Goal: Participate in discussion: Participate in discussion

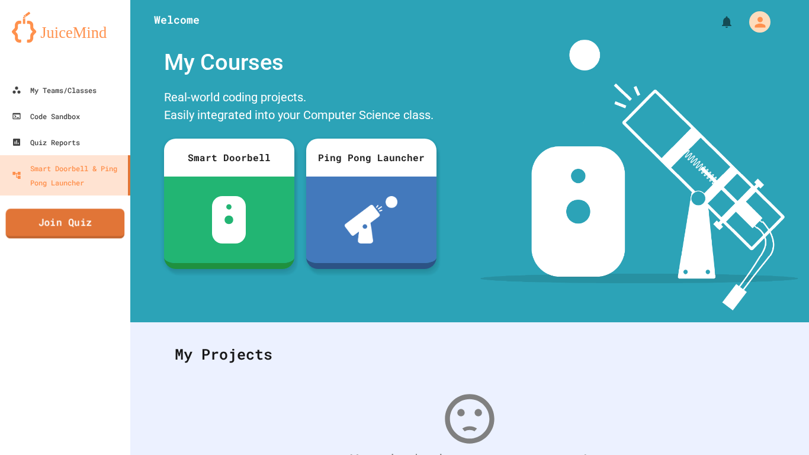
click at [62, 220] on link "Join Quiz" at bounding box center [65, 223] width 119 height 30
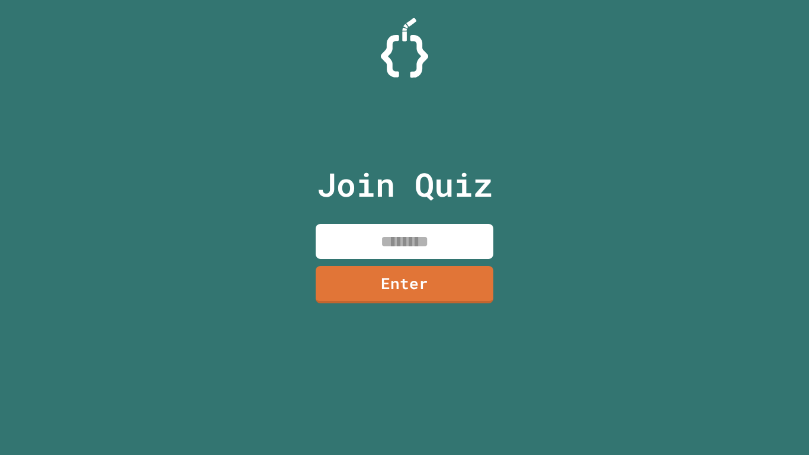
click at [345, 230] on input at bounding box center [405, 241] width 178 height 35
type input "********"
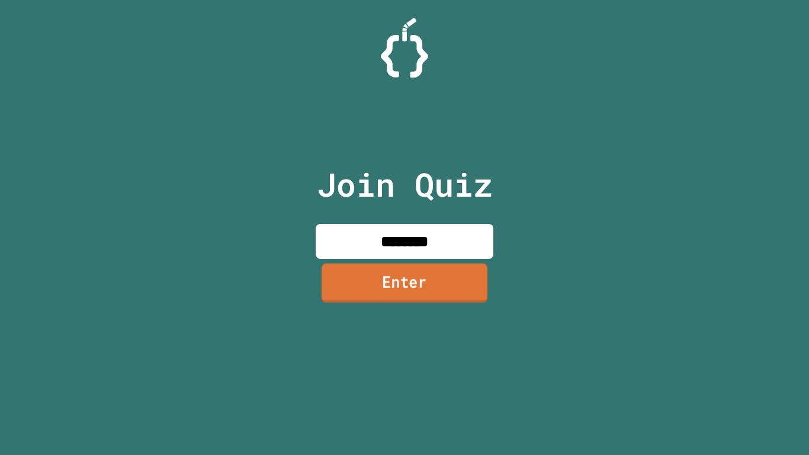
click at [348, 297] on link "Enter" at bounding box center [405, 283] width 166 height 39
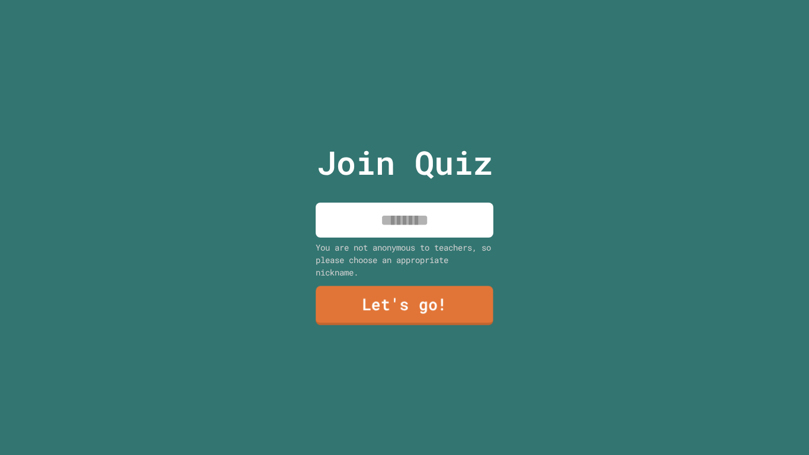
click at [348, 297] on link "Let's go!" at bounding box center [405, 304] width 178 height 39
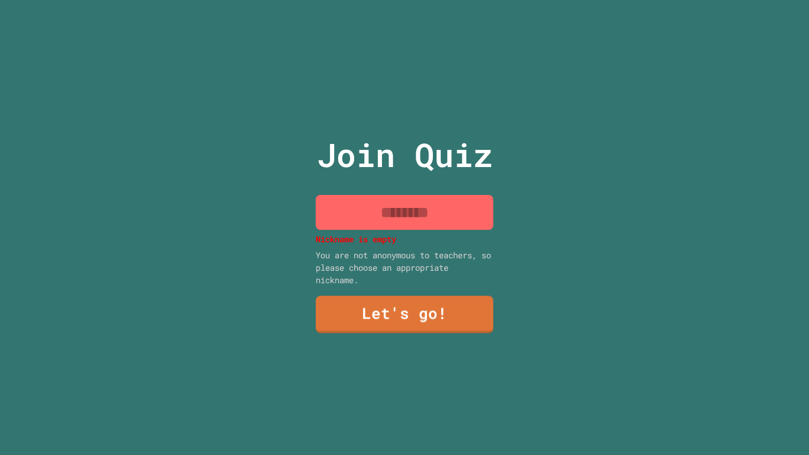
click at [351, 229] on input at bounding box center [405, 212] width 178 height 35
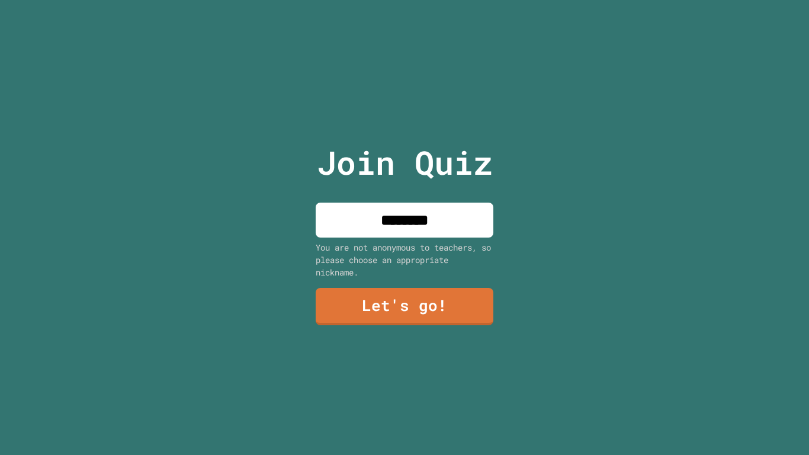
type input "********"
click at [379, 306] on link "Let's go!" at bounding box center [405, 305] width 181 height 39
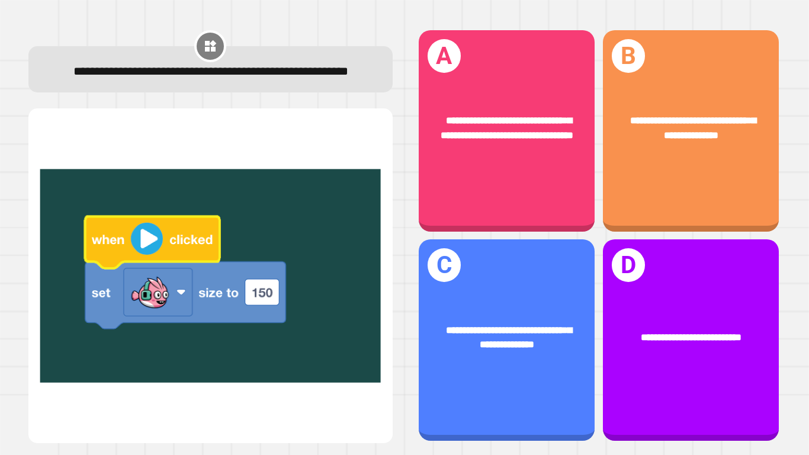
click at [176, 304] on img at bounding box center [210, 275] width 341 height 304
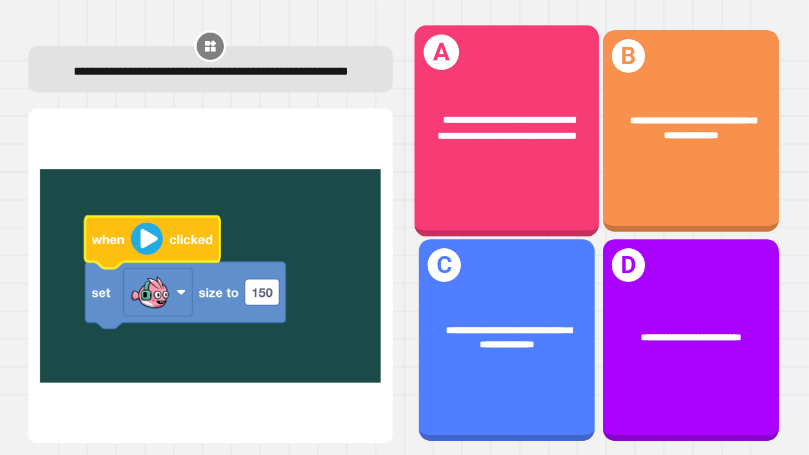
click at [469, 195] on div "**********" at bounding box center [506, 130] width 185 height 211
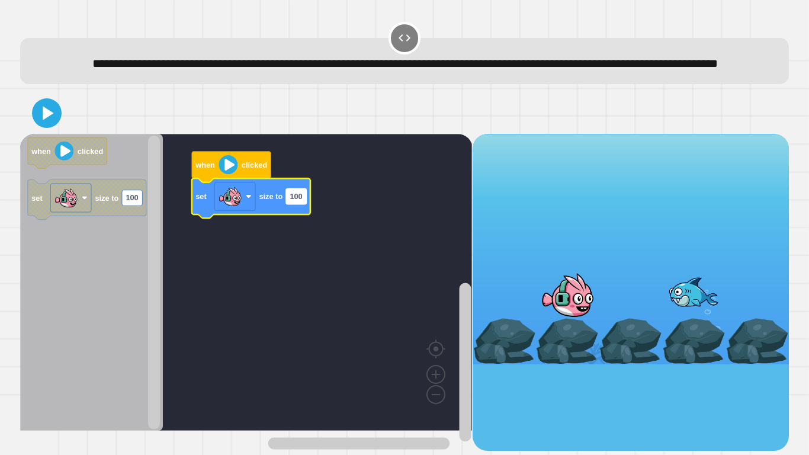
click at [297, 201] on text "100" at bounding box center [296, 196] width 12 height 9
click at [310, 217] on icon "Blockly Workspace" at bounding box center [251, 198] width 118 height 40
click at [300, 201] on text "100" at bounding box center [296, 196] width 12 height 9
type input "***"
click at [235, 174] on image "Blockly Workspace" at bounding box center [228, 164] width 19 height 19
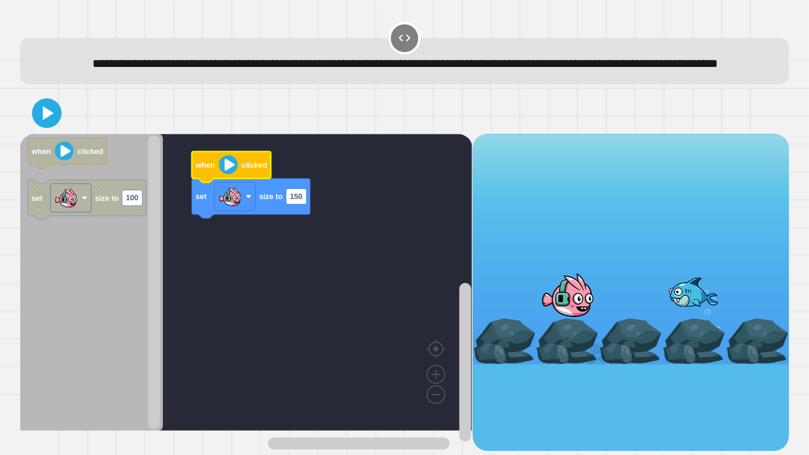
click at [52, 120] on icon at bounding box center [48, 113] width 11 height 14
click at [220, 174] on image "Blockly Workspace" at bounding box center [228, 164] width 19 height 19
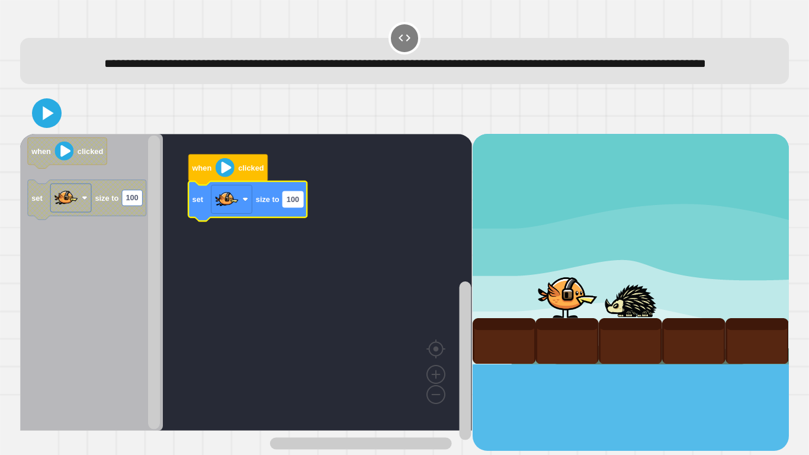
click at [296, 204] on text "100" at bounding box center [293, 199] width 12 height 9
type input "***"
click at [54, 125] on icon at bounding box center [47, 113] width 24 height 24
click at [204, 172] on rect "Blockly Workspace" at bounding box center [246, 282] width 452 height 297
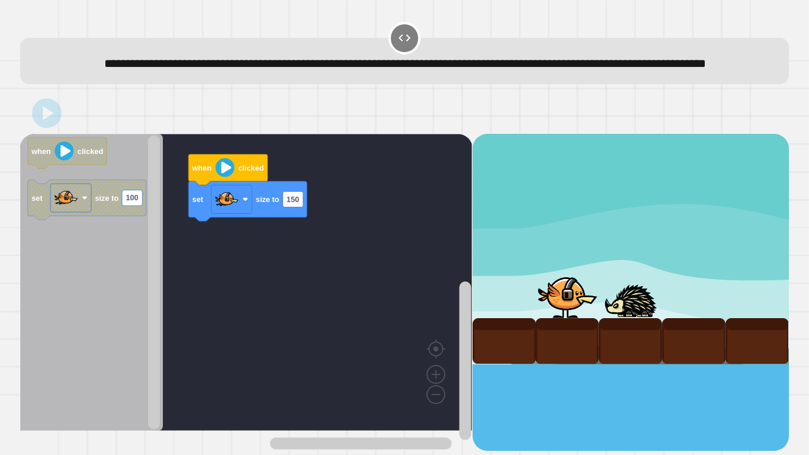
click at [211, 178] on icon "Blockly Workspace" at bounding box center [227, 169] width 79 height 31
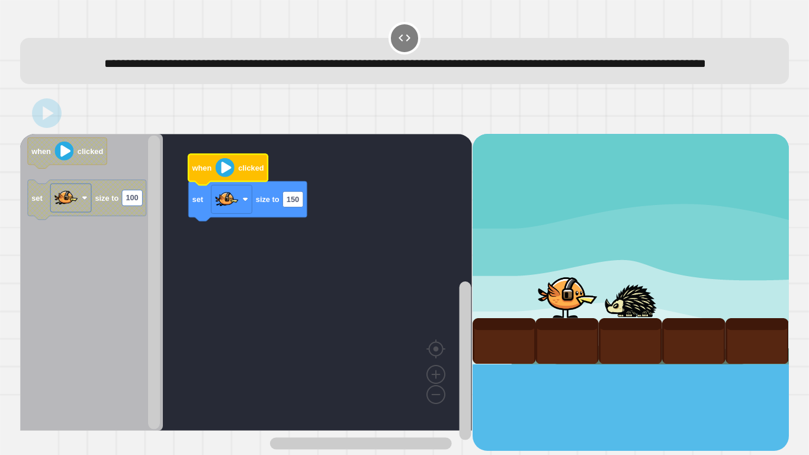
click at [211, 178] on icon "Blockly Workspace" at bounding box center [227, 169] width 79 height 31
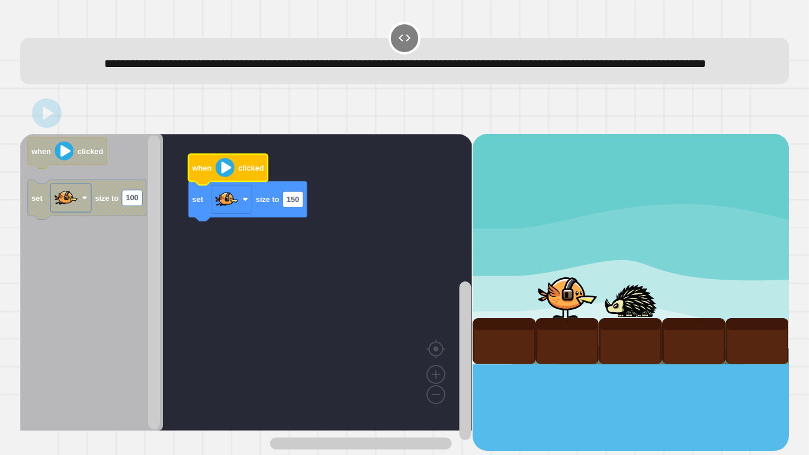
click at [211, 178] on icon "Blockly Workspace" at bounding box center [227, 169] width 79 height 31
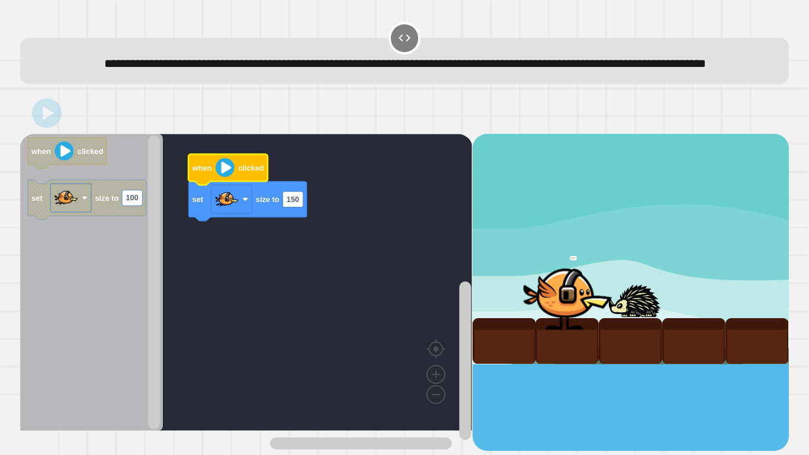
click at [211, 178] on icon "Blockly Workspace" at bounding box center [227, 169] width 79 height 31
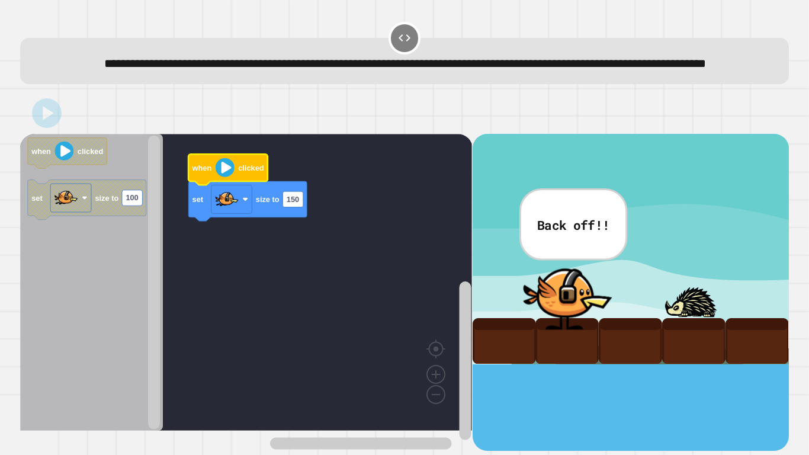
click at [211, 178] on icon "Blockly Workspace" at bounding box center [227, 169] width 79 height 31
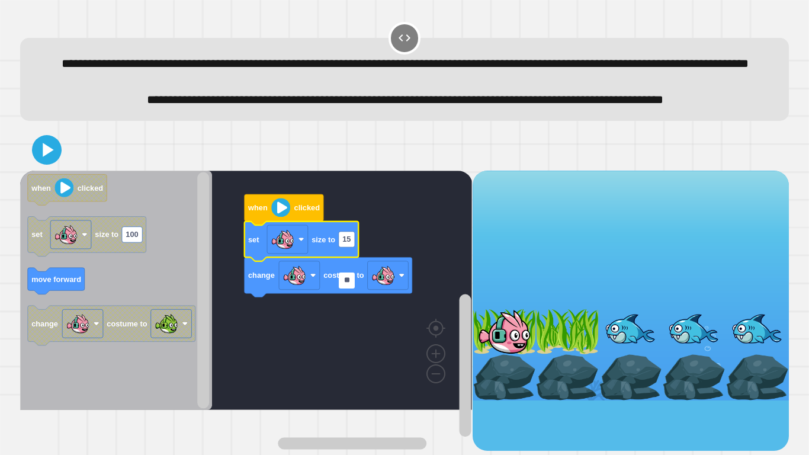
type input "***"
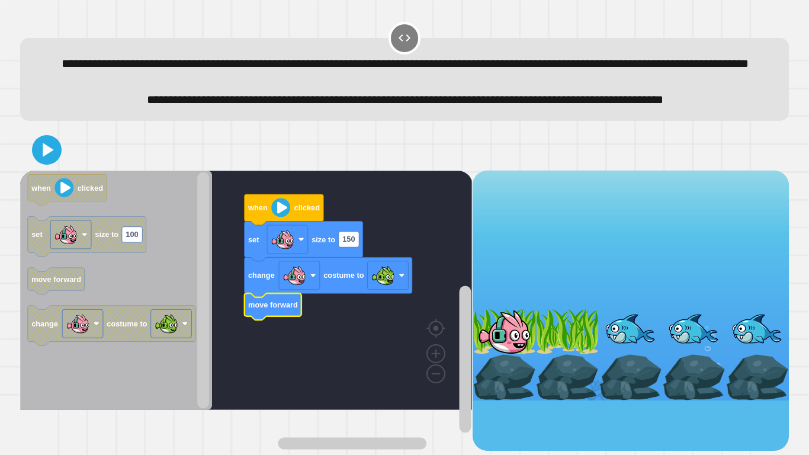
click at [52, 162] on icon at bounding box center [47, 150] width 24 height 24
click at [279, 217] on image "Blockly Workspace" at bounding box center [280, 207] width 19 height 19
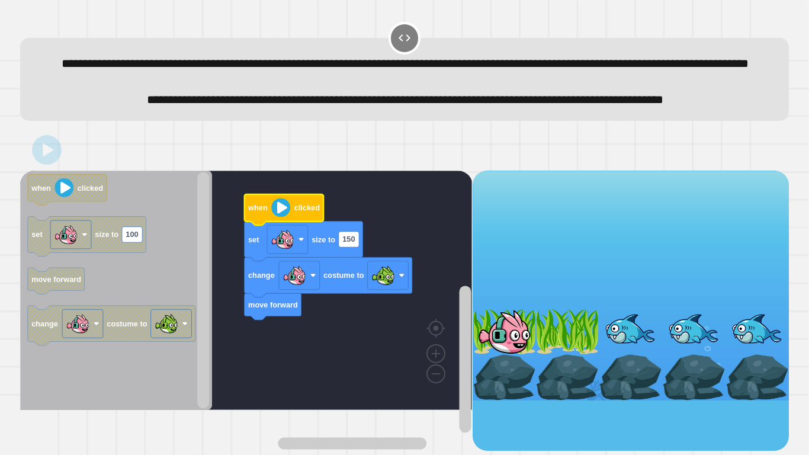
click at [279, 217] on image "Blockly Workspace" at bounding box center [280, 207] width 19 height 19
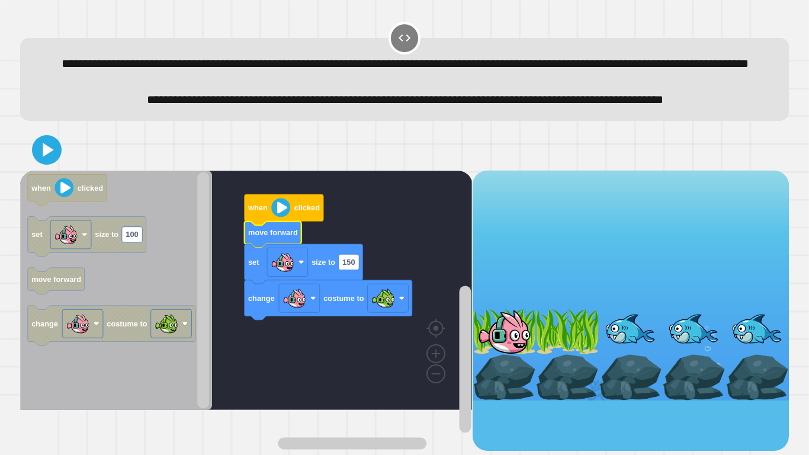
click at [56, 162] on icon at bounding box center [47, 150] width 24 height 24
click at [283, 217] on image "Blockly Workspace" at bounding box center [280, 207] width 19 height 19
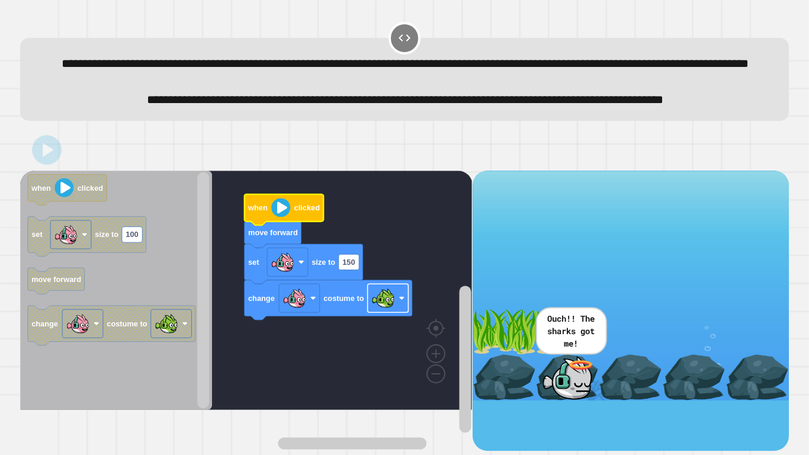
click at [399, 312] on rect "Blockly Workspace" at bounding box center [388, 298] width 41 height 28
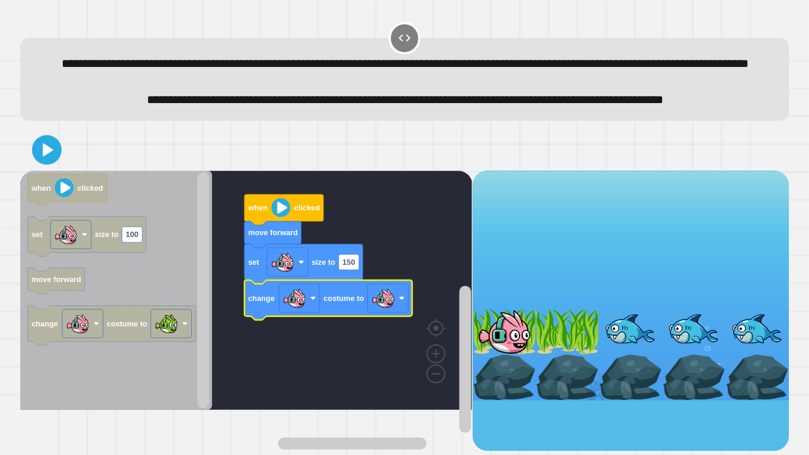
click at [268, 225] on icon "Blockly Workspace" at bounding box center [284, 209] width 79 height 31
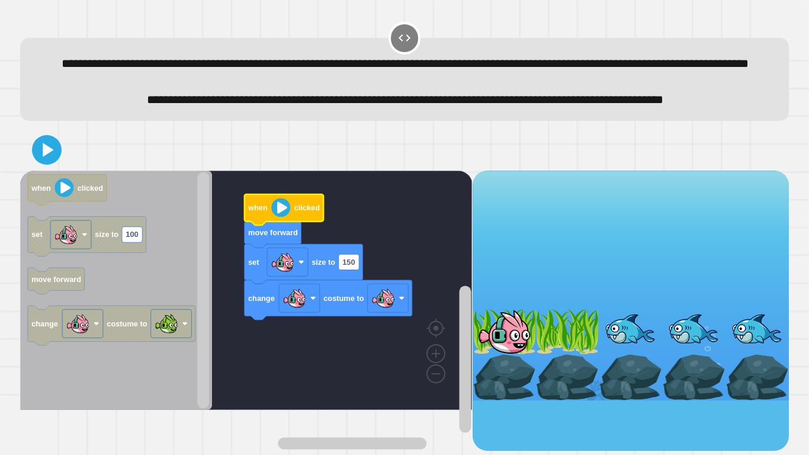
click at [275, 217] on image "Blockly Workspace" at bounding box center [280, 207] width 19 height 19
click at [40, 162] on icon at bounding box center [47, 150] width 24 height 24
click at [275, 217] on image "Blockly Workspace" at bounding box center [280, 207] width 19 height 19
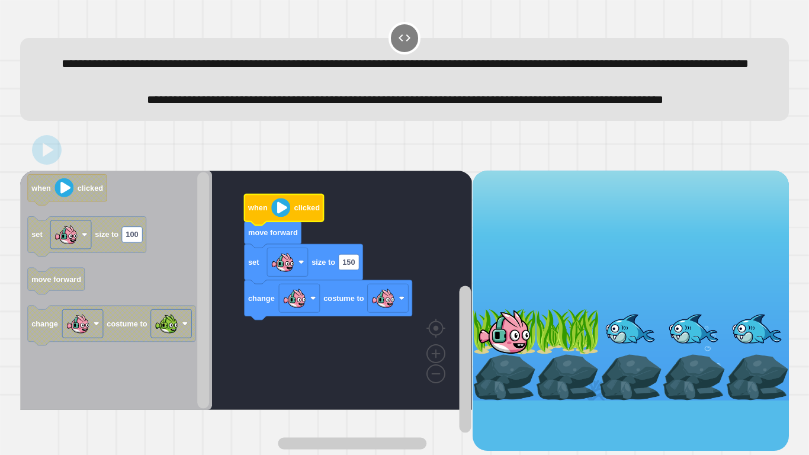
click at [275, 217] on image "Blockly Workspace" at bounding box center [280, 207] width 19 height 19
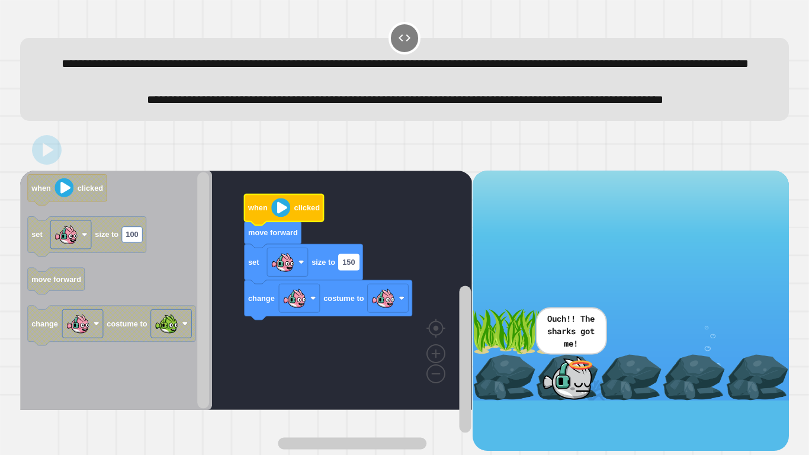
click at [355, 270] on rect "Blockly Workspace" at bounding box center [349, 261] width 20 height 15
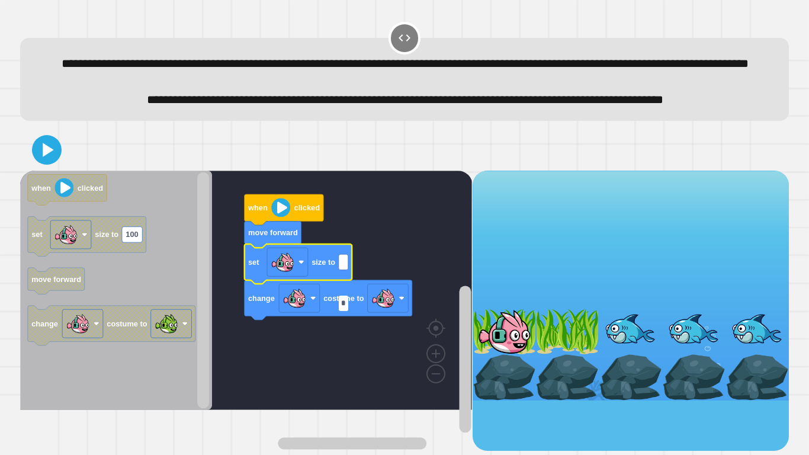
type input "**"
click at [46, 156] on icon at bounding box center [48, 150] width 11 height 14
click at [270, 225] on icon "Blockly Workspace" at bounding box center [284, 209] width 79 height 31
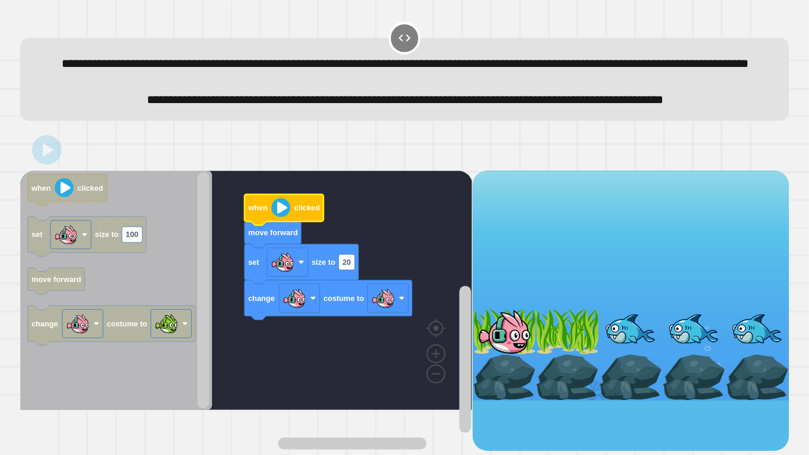
click at [270, 225] on icon "Blockly Workspace" at bounding box center [284, 209] width 79 height 31
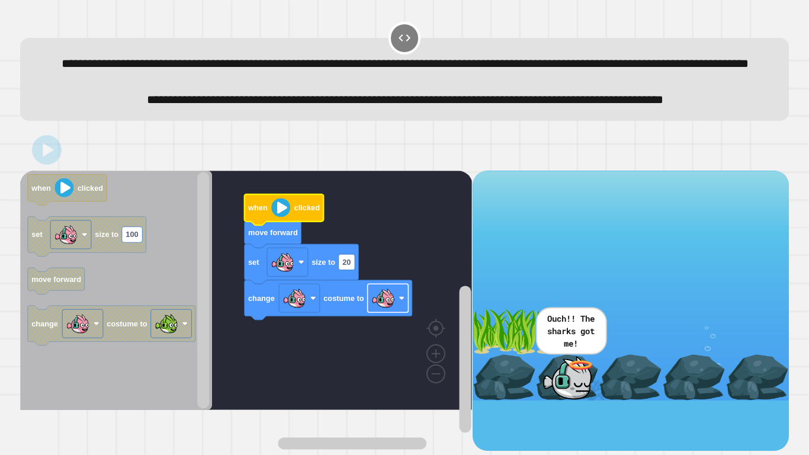
click at [405, 312] on rect "Blockly Workspace" at bounding box center [388, 298] width 41 height 28
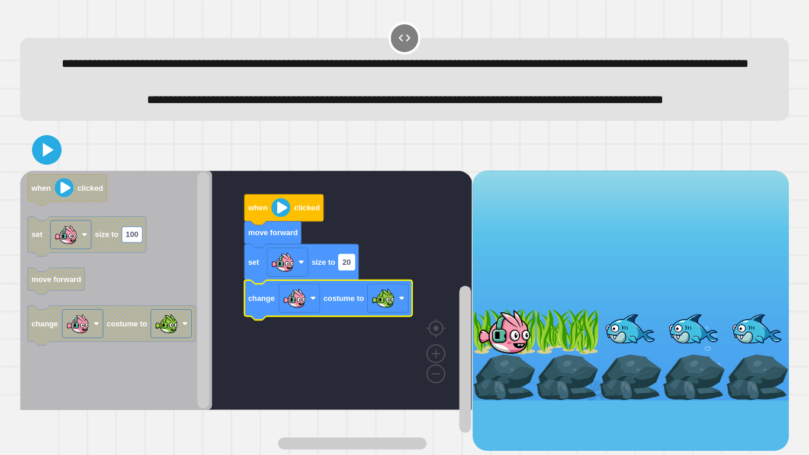
click at [349, 267] on text "20" at bounding box center [346, 262] width 8 height 9
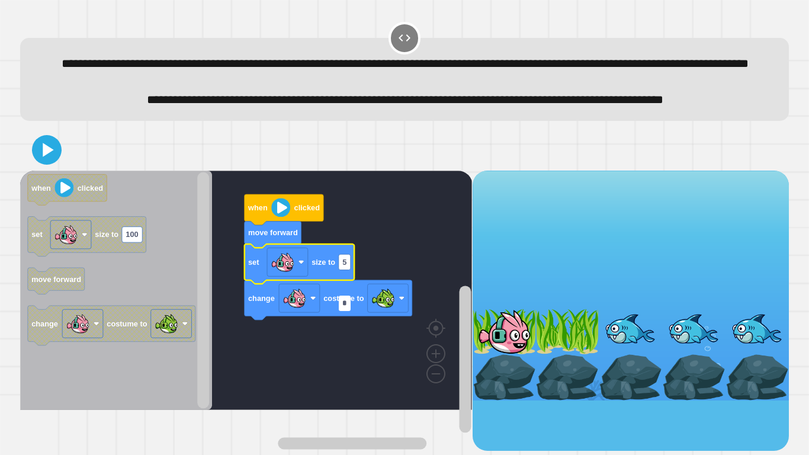
type input "*"
click at [51, 162] on icon at bounding box center [47, 150] width 24 height 24
click at [277, 217] on image "Blockly Workspace" at bounding box center [280, 207] width 19 height 19
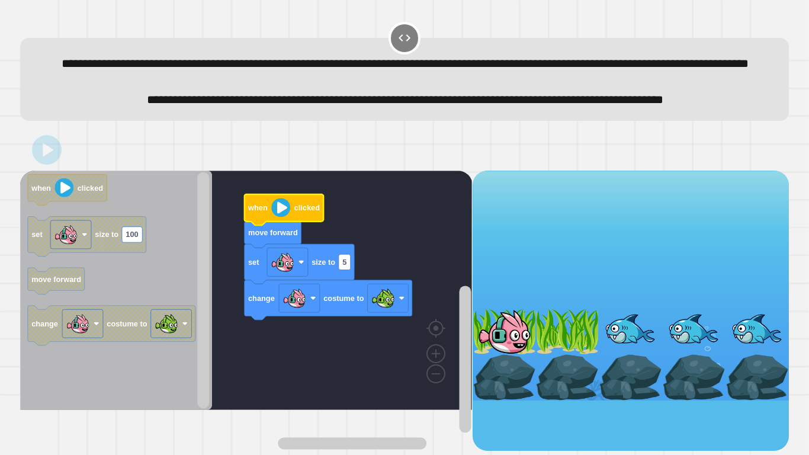
click at [277, 217] on image "Blockly Workspace" at bounding box center [280, 207] width 19 height 19
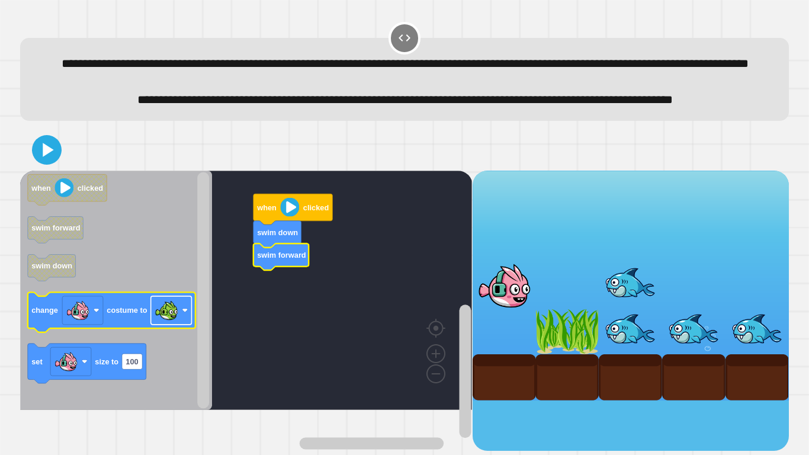
click at [183, 313] on image "Blockly Workspace" at bounding box center [185, 310] width 6 height 6
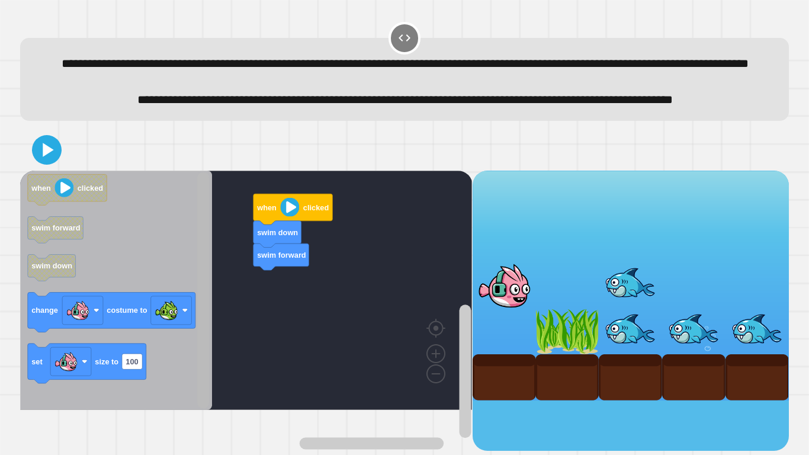
click at [210, 347] on rect "Blockly Workspace" at bounding box center [203, 290] width 15 height 236
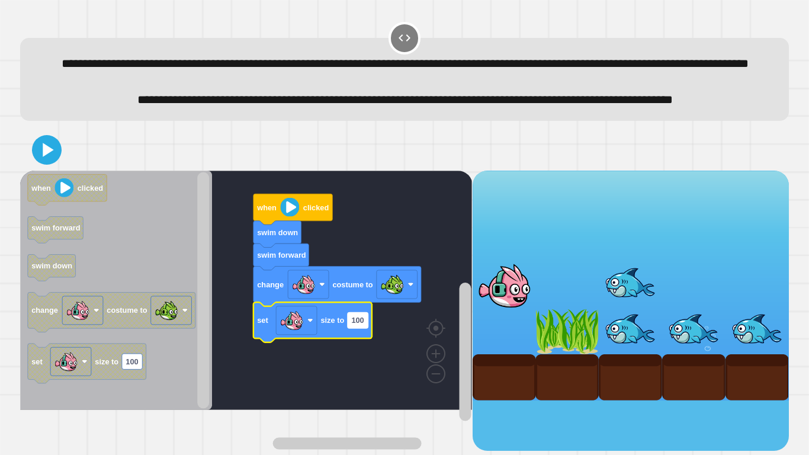
click at [364, 328] on rect "Blockly Workspace" at bounding box center [358, 319] width 20 height 15
type input "*"
type input "**"
click at [45, 158] on icon at bounding box center [48, 150] width 13 height 17
click at [288, 216] on image "Blockly Workspace" at bounding box center [290, 206] width 19 height 19
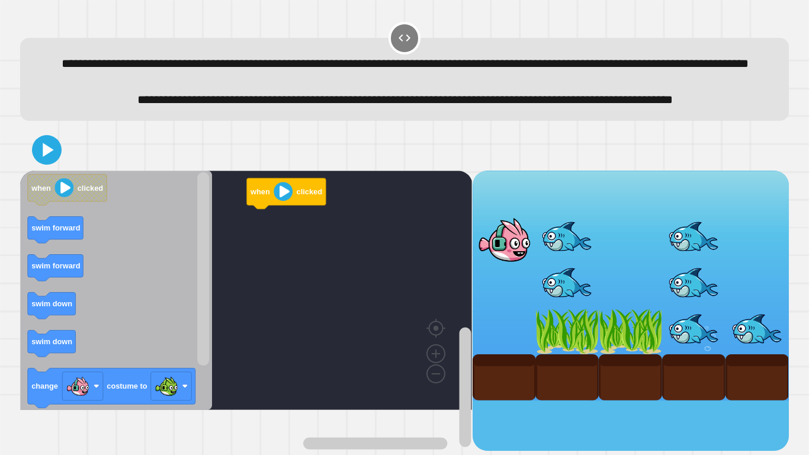
click at [52, 332] on icon "Blockly Workspace" at bounding box center [116, 290] width 192 height 239
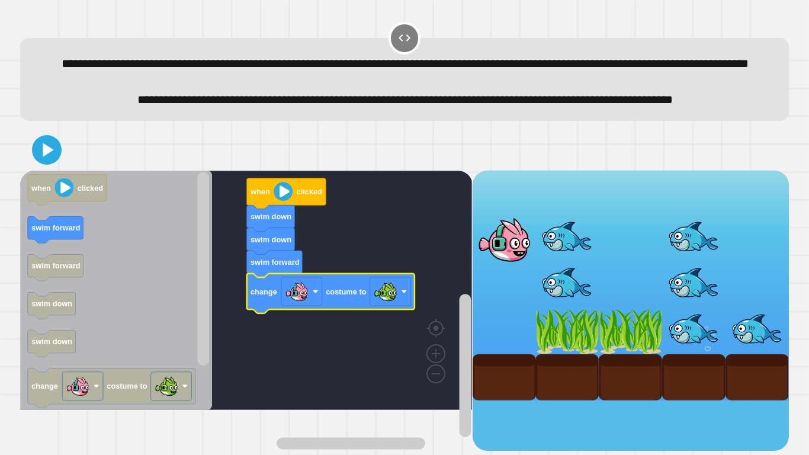
click at [43, 169] on div "when clicked swim down swim down swim forward change costume to when clicked sw…" at bounding box center [404, 290] width 777 height 330
click at [42, 158] on icon at bounding box center [48, 150] width 13 height 17
click at [281, 201] on image "Blockly Workspace" at bounding box center [283, 191] width 19 height 19
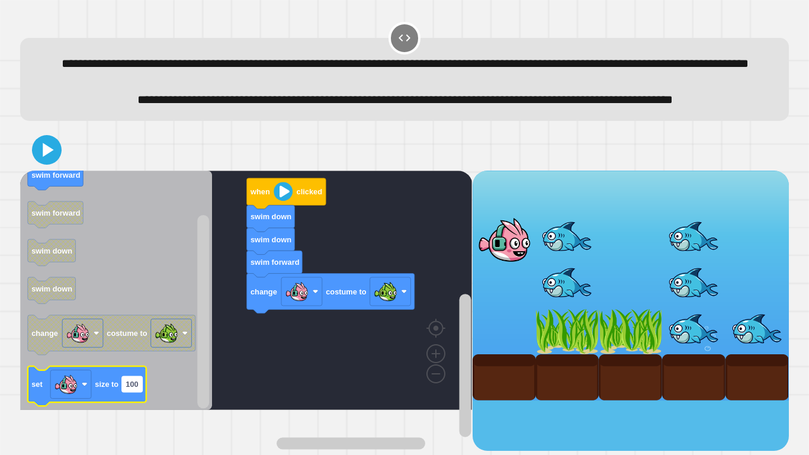
click at [136, 389] on text "100" at bounding box center [132, 384] width 12 height 9
type input "******"
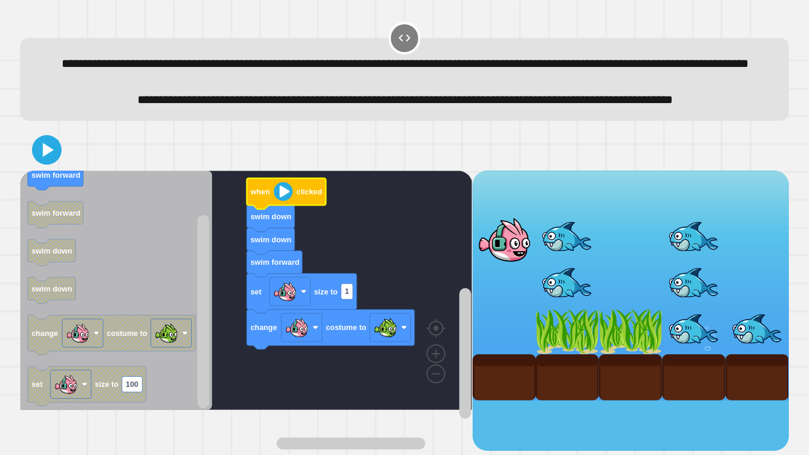
click at [284, 201] on image "Blockly Workspace" at bounding box center [283, 191] width 19 height 19
click at [47, 162] on icon at bounding box center [47, 150] width 24 height 24
click at [280, 201] on image "Blockly Workspace" at bounding box center [283, 191] width 19 height 19
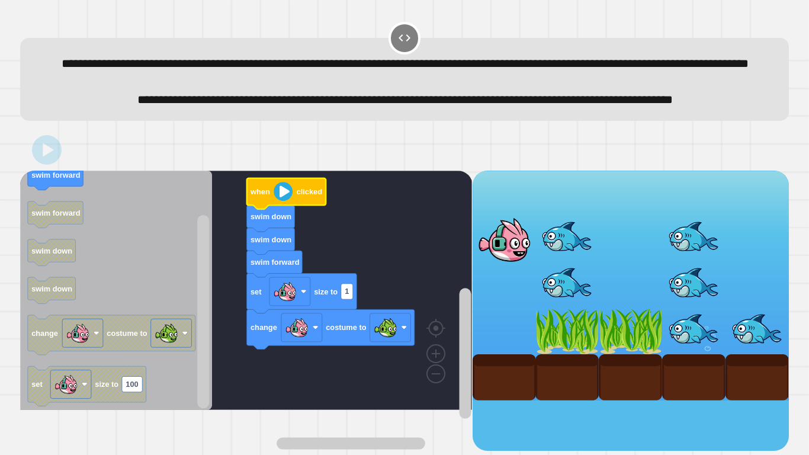
click at [280, 201] on image "Blockly Workspace" at bounding box center [283, 191] width 19 height 19
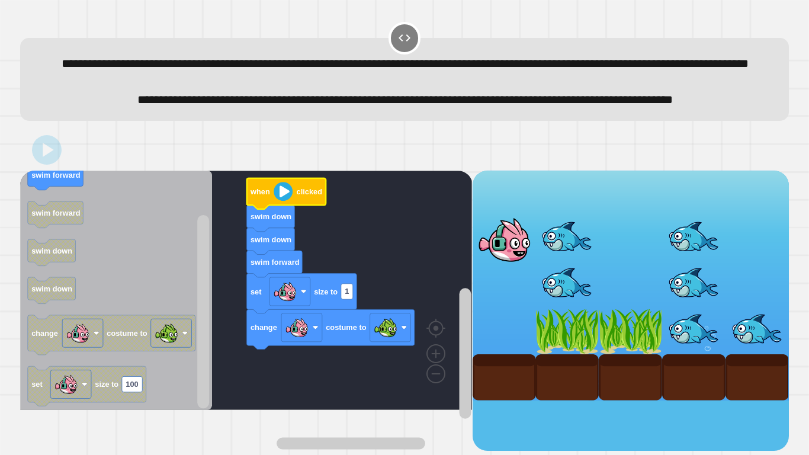
click at [280, 201] on image "Blockly Workspace" at bounding box center [283, 191] width 19 height 19
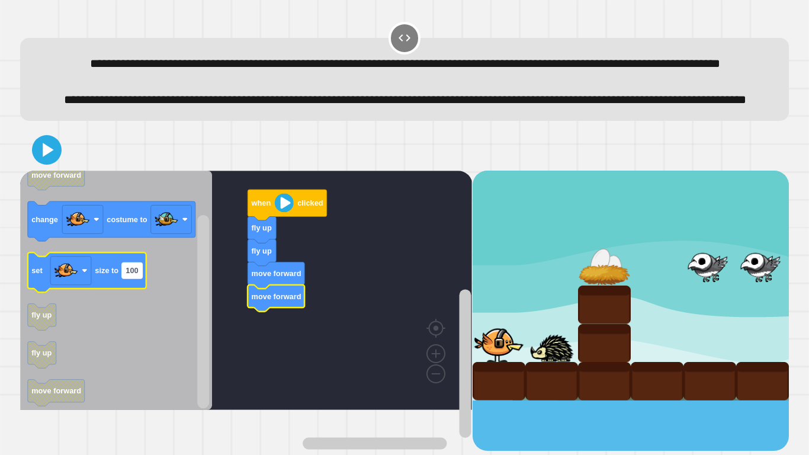
click at [131, 275] on text "100" at bounding box center [132, 270] width 12 height 9
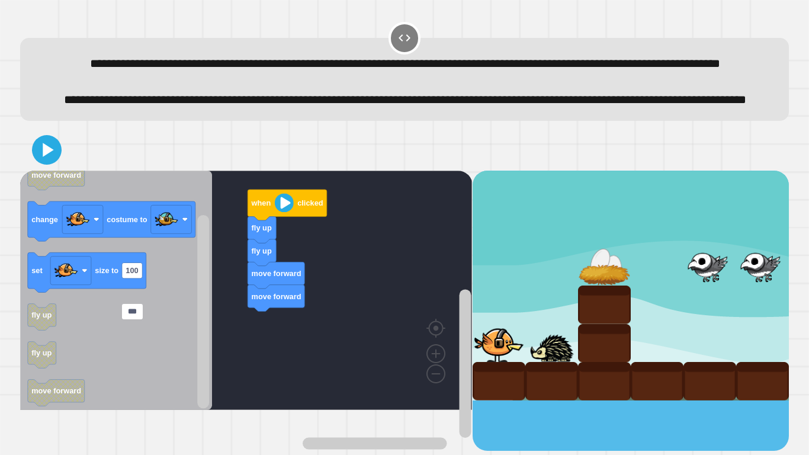
click at [131, 315] on input "***" at bounding box center [132, 311] width 20 height 15
click at [131, 313] on input "**" at bounding box center [130, 311] width 16 height 15
type input "*"
click at [133, 309] on input "*" at bounding box center [130, 311] width 16 height 15
type input "*"
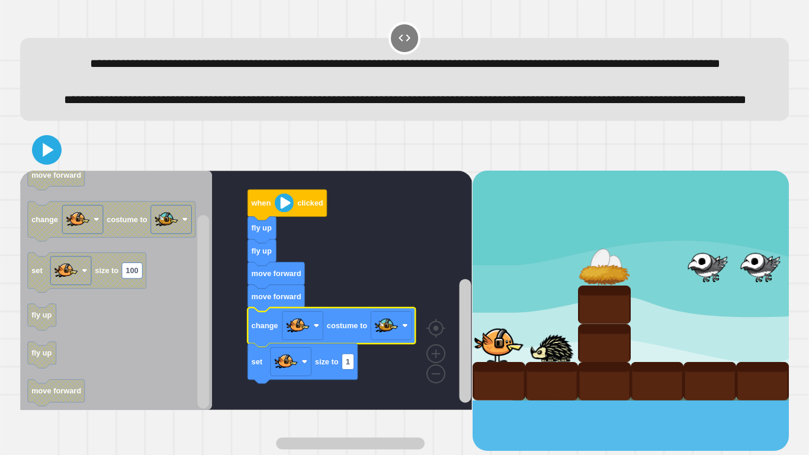
click at [53, 162] on icon at bounding box center [47, 150] width 24 height 24
click at [289, 212] on image "Blockly Workspace" at bounding box center [284, 202] width 19 height 19
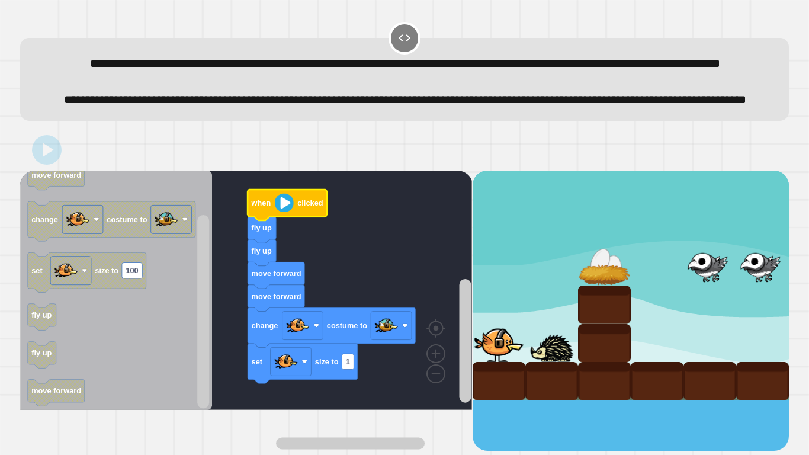
click at [289, 212] on image "Blockly Workspace" at bounding box center [284, 202] width 19 height 19
click at [280, 212] on image "Blockly Workspace" at bounding box center [284, 202] width 19 height 19
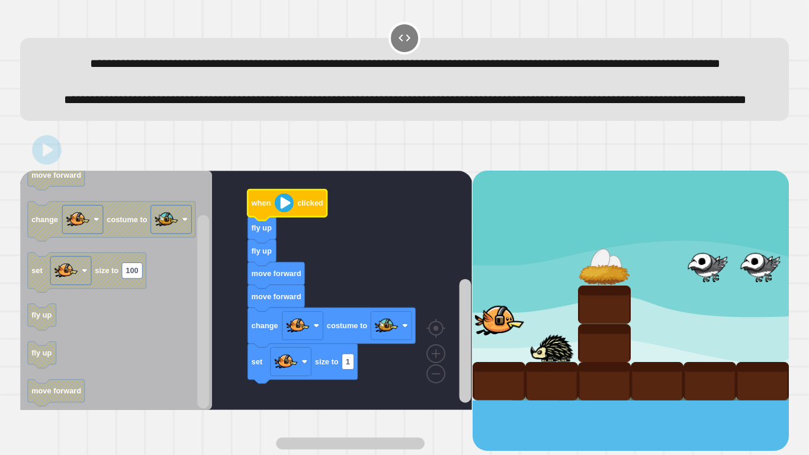
click at [280, 212] on image "Blockly Workspace" at bounding box center [284, 202] width 19 height 19
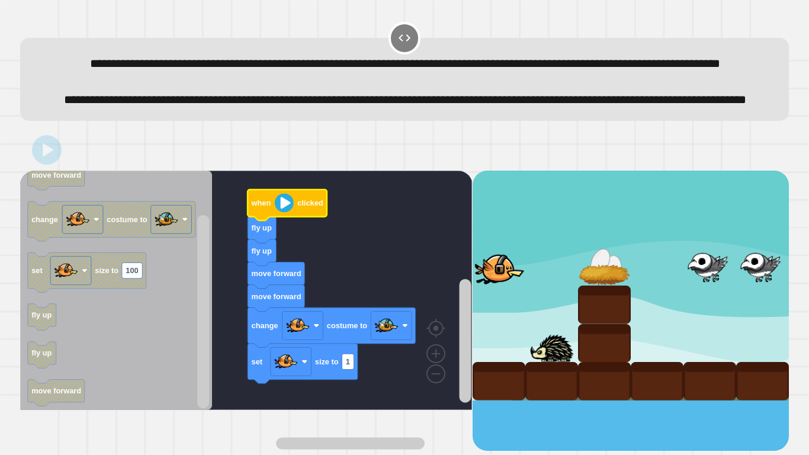
click at [280, 212] on image "Blockly Workspace" at bounding box center [284, 202] width 19 height 19
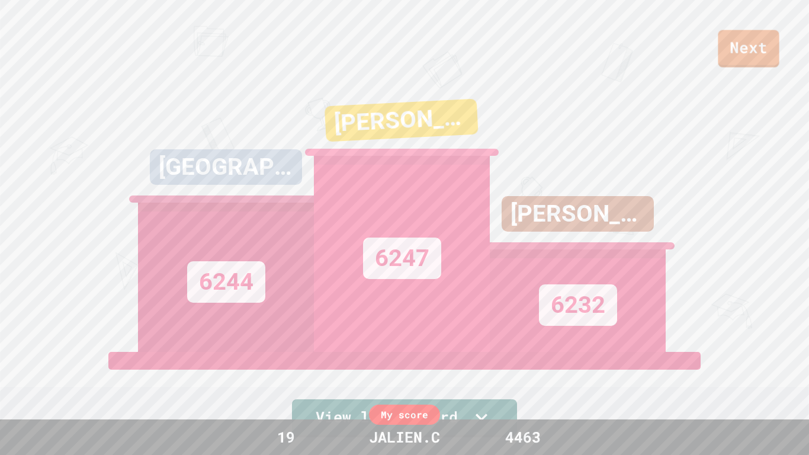
click at [749, 13] on div "Next" at bounding box center [404, 33] width 809 height 67
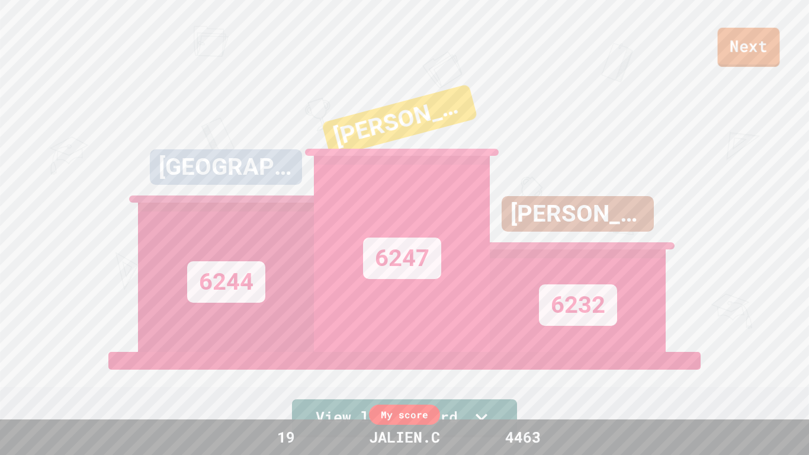
click at [748, 46] on link "Next" at bounding box center [749, 47] width 62 height 39
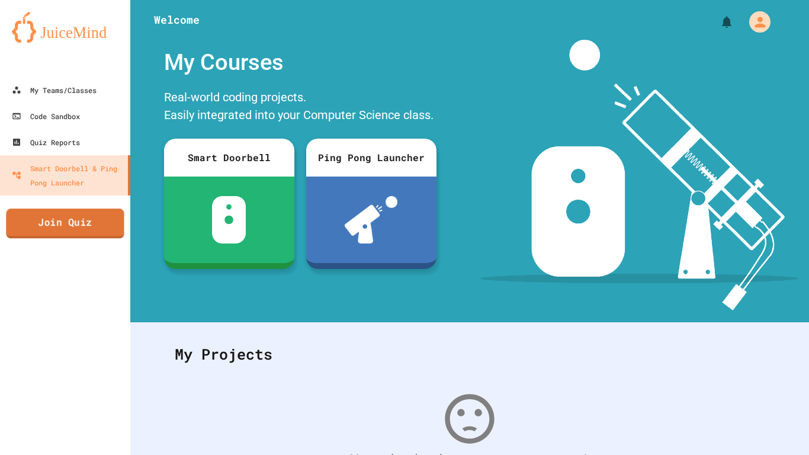
click at [113, 230] on link "Join Quiz" at bounding box center [65, 223] width 118 height 30
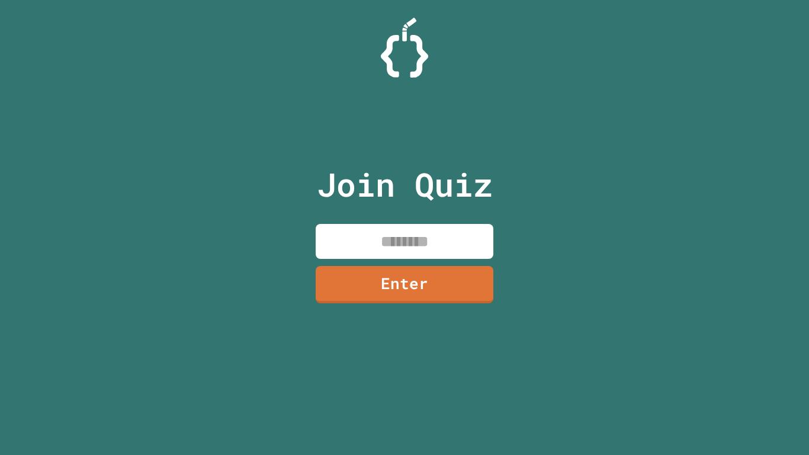
click at [390, 241] on input at bounding box center [405, 241] width 178 height 35
type input "********"
click at [370, 270] on link "Enter" at bounding box center [404, 283] width 172 height 39
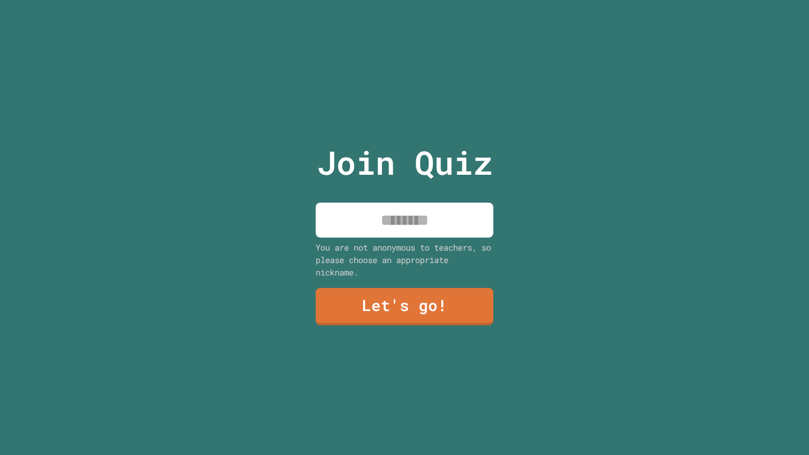
click at [391, 224] on input at bounding box center [405, 220] width 178 height 35
type input "********"
click at [407, 293] on link "Let's go!" at bounding box center [404, 305] width 179 height 39
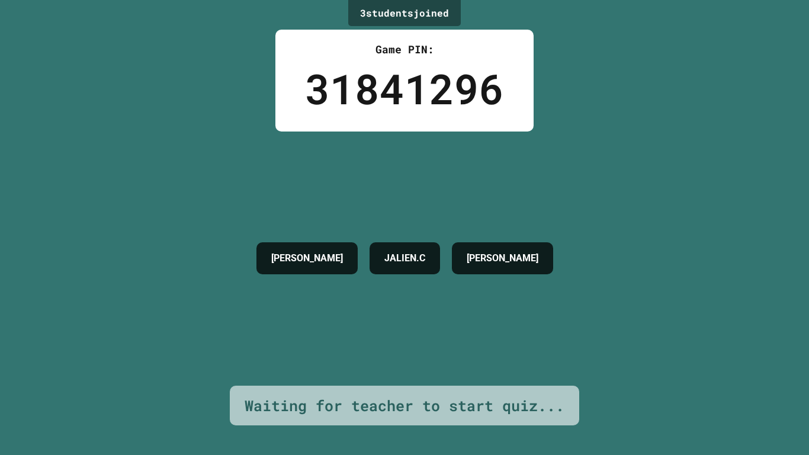
click at [407, 293] on div "[PERSON_NAME].C [PERSON_NAME]" at bounding box center [405, 258] width 309 height 254
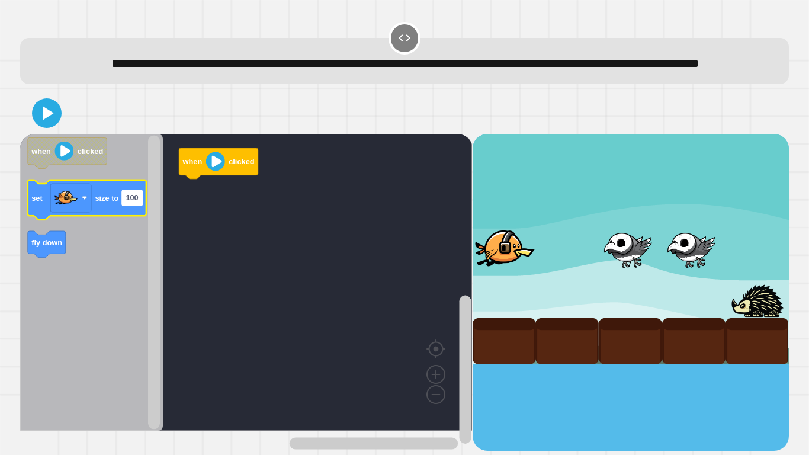
click at [141, 206] on rect "Blockly Workspace" at bounding box center [132, 197] width 20 height 15
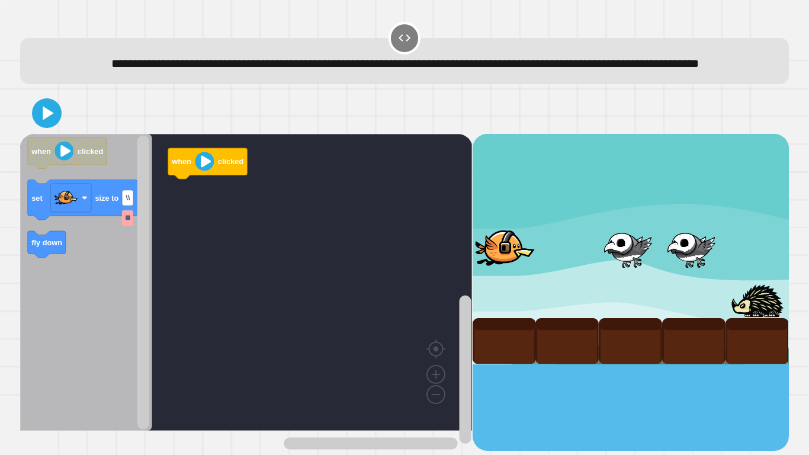
type input "*"
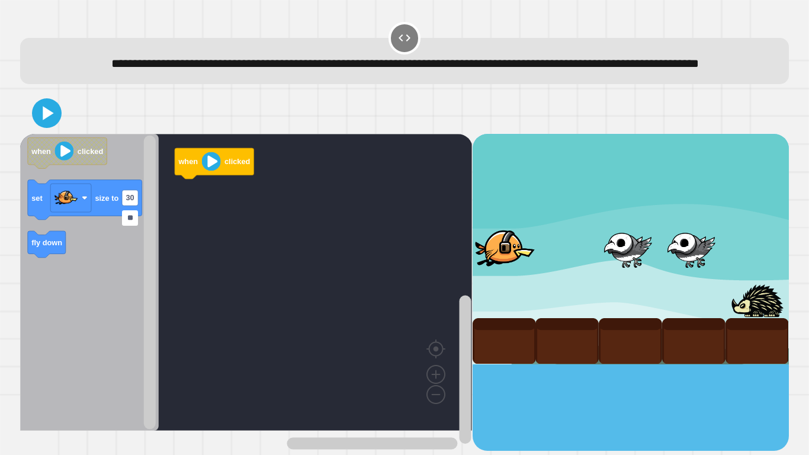
type input "***"
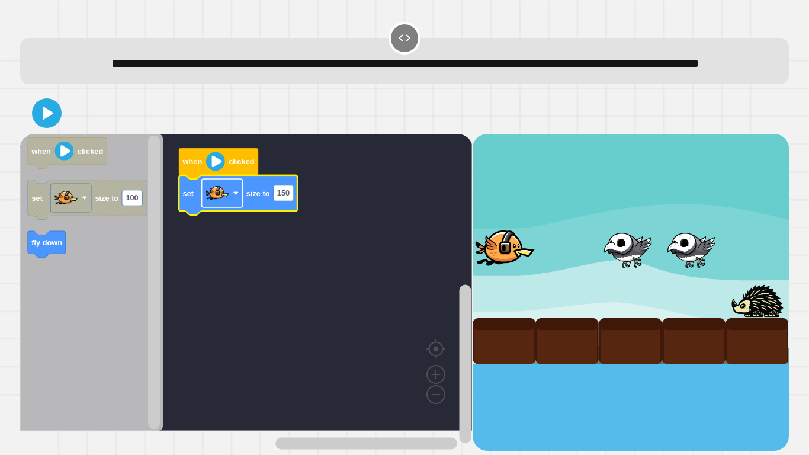
click at [232, 207] on rect "Blockly Workspace" at bounding box center [222, 193] width 41 height 28
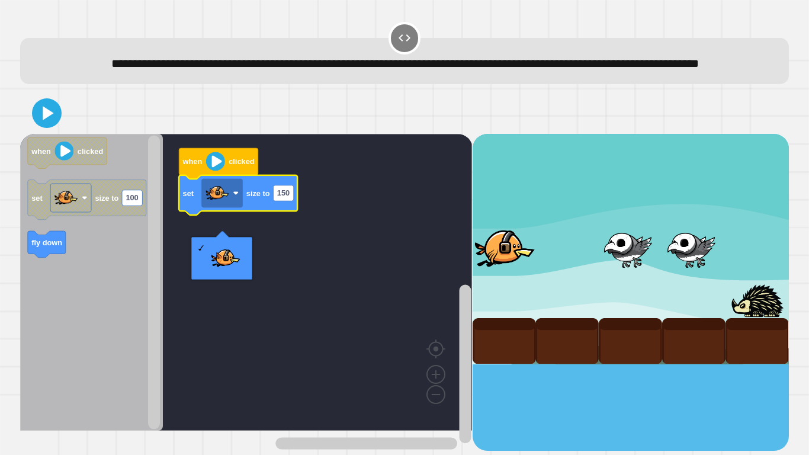
click at [133, 331] on icon "Blockly Workspace" at bounding box center [91, 282] width 143 height 297
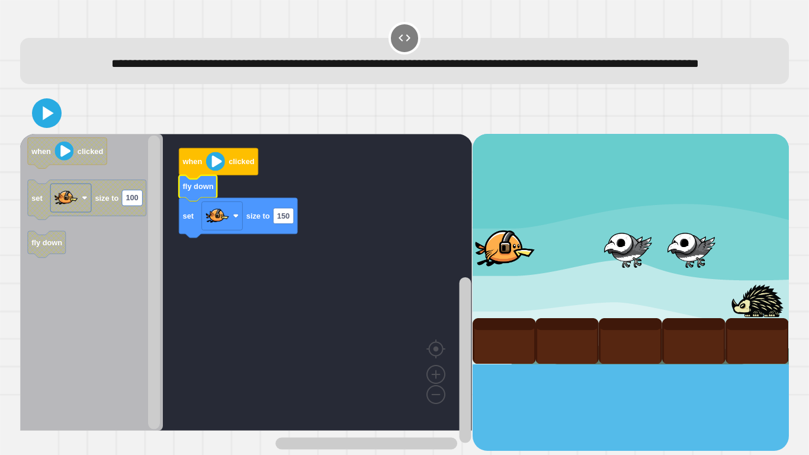
click at [45, 120] on icon at bounding box center [48, 113] width 11 height 14
click at [214, 171] on image "Blockly Workspace" at bounding box center [215, 161] width 19 height 19
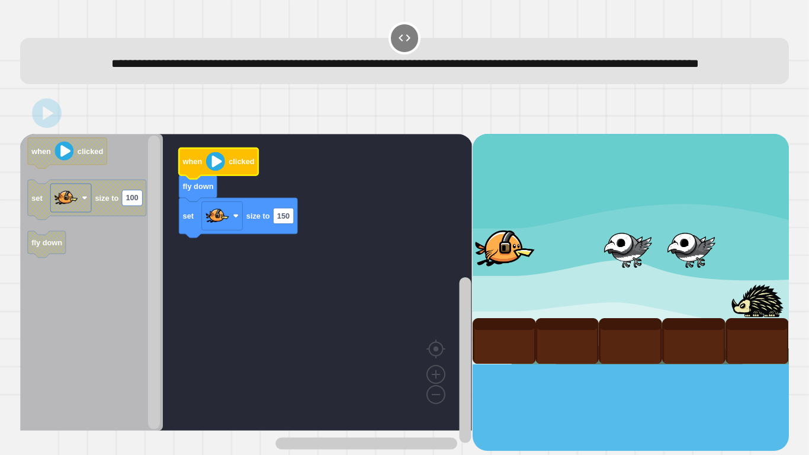
click at [214, 171] on image "Blockly Workspace" at bounding box center [215, 161] width 19 height 19
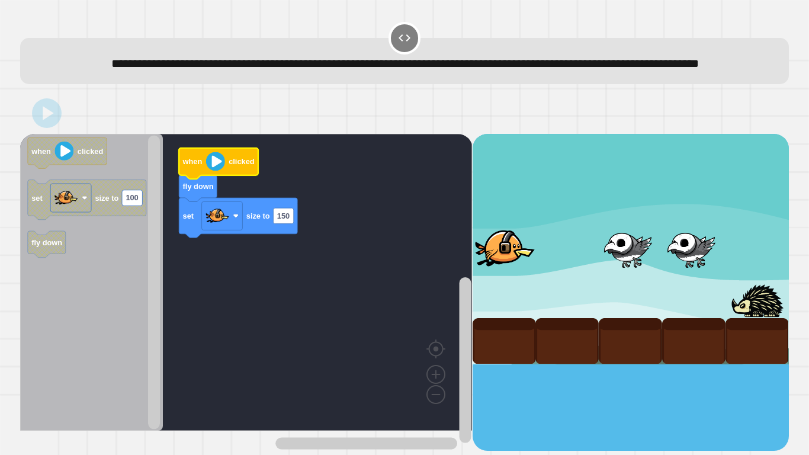
click at [214, 171] on image "Blockly Workspace" at bounding box center [215, 161] width 19 height 19
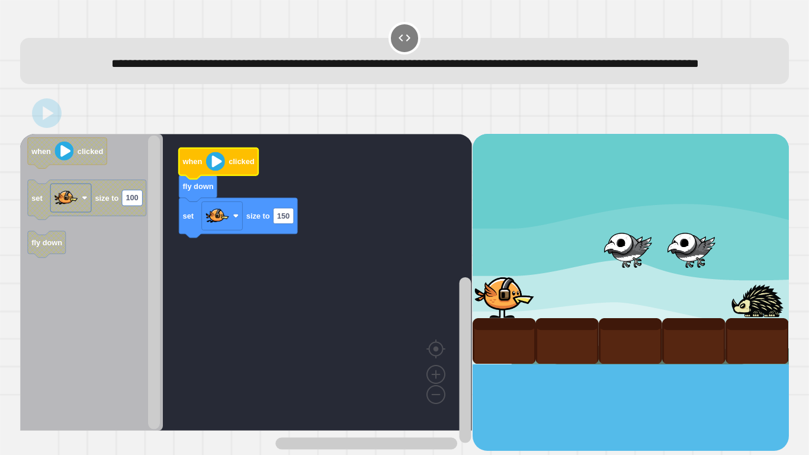
click at [214, 171] on image "Blockly Workspace" at bounding box center [215, 161] width 19 height 19
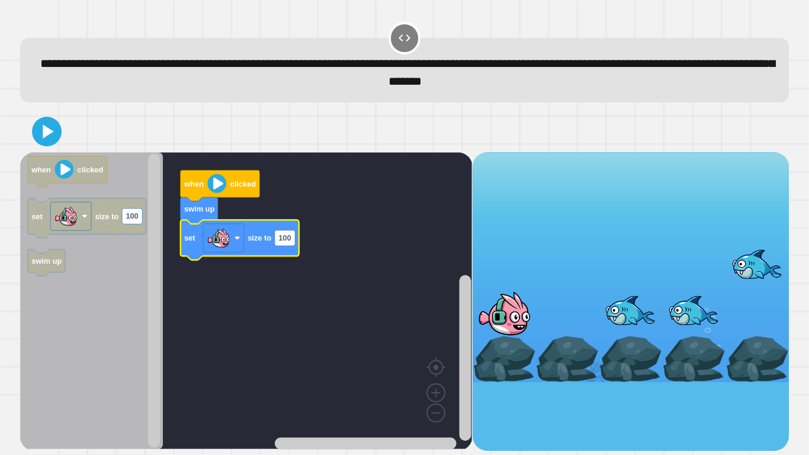
click at [297, 241] on icon "Blockly Workspace" at bounding box center [240, 240] width 118 height 40
click at [291, 239] on text "100" at bounding box center [284, 237] width 12 height 9
type input "***"
click at [52, 132] on icon at bounding box center [48, 131] width 11 height 14
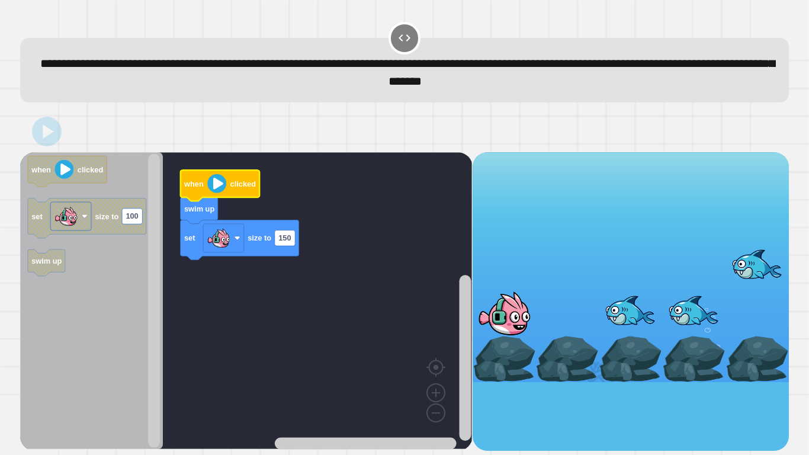
click at [223, 187] on image "Blockly Workspace" at bounding box center [216, 183] width 19 height 19
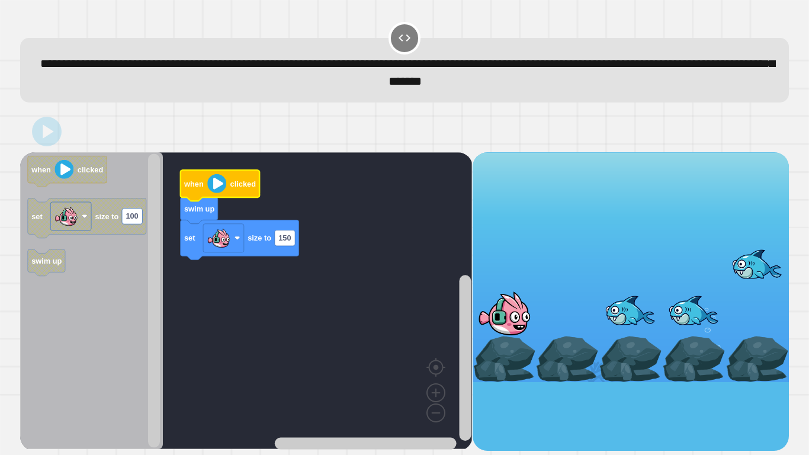
click at [223, 187] on image "Blockly Workspace" at bounding box center [216, 183] width 19 height 19
click at [214, 187] on image "Blockly Workspace" at bounding box center [216, 183] width 19 height 19
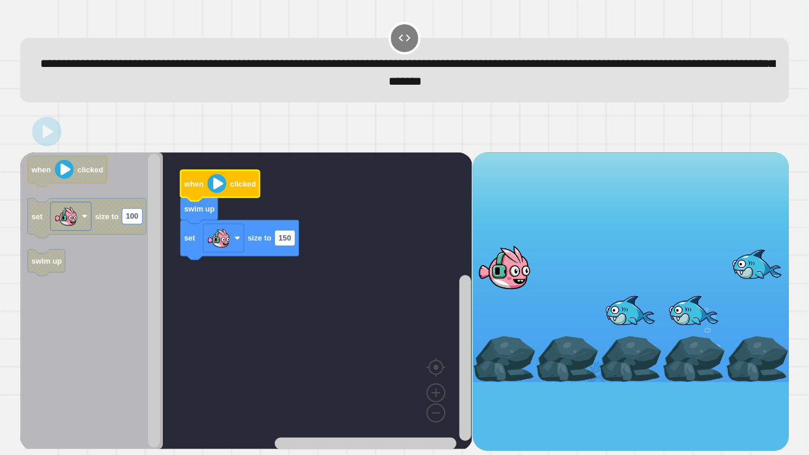
click at [214, 187] on image "Blockly Workspace" at bounding box center [216, 183] width 19 height 19
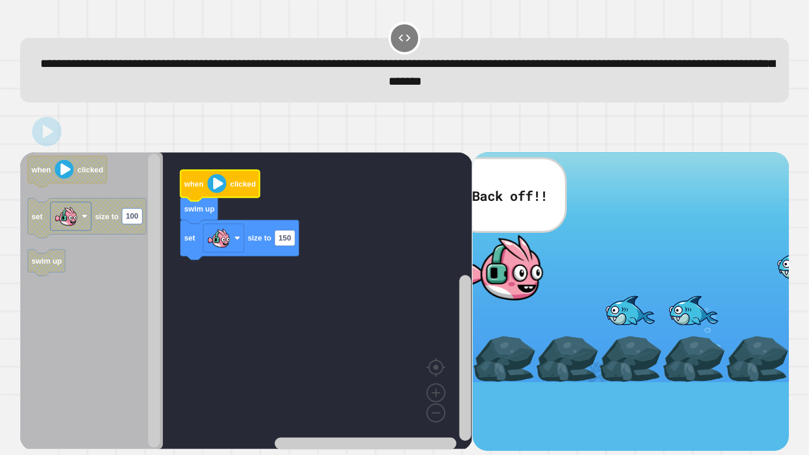
click at [214, 187] on image "Blockly Workspace" at bounding box center [216, 183] width 19 height 19
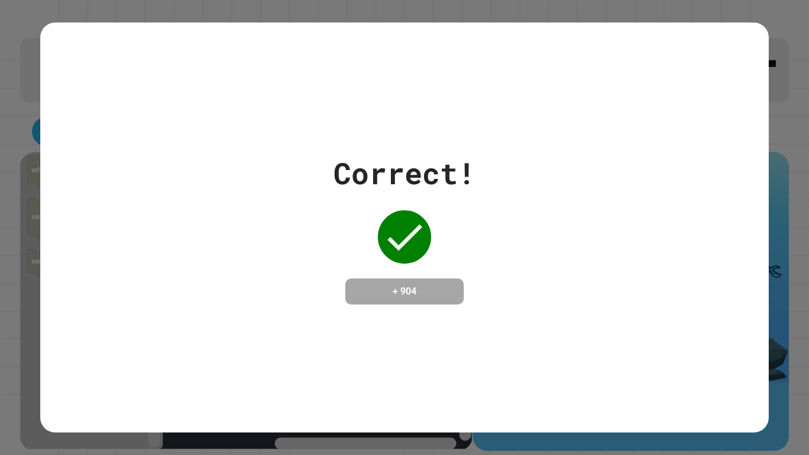
click at [214, 187] on div "Correct! + 904" at bounding box center [404, 227] width 728 height 153
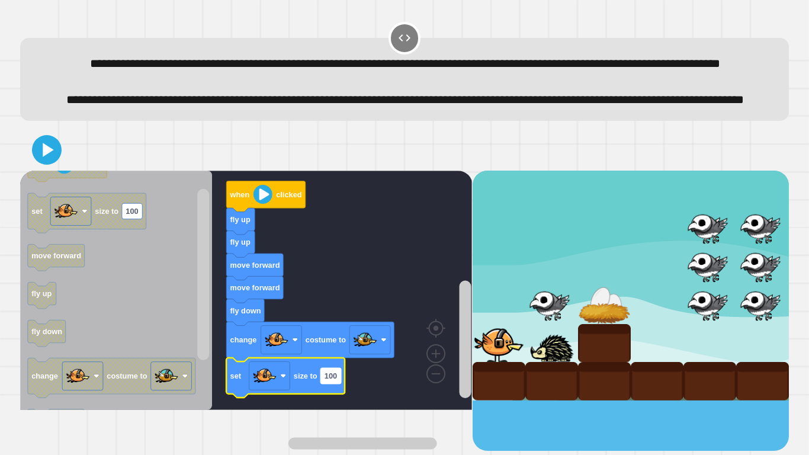
click at [336, 380] on text "100" at bounding box center [331, 375] width 12 height 9
type input "*"
click at [51, 162] on icon at bounding box center [47, 150] width 24 height 24
click at [255, 204] on image "Blockly Workspace" at bounding box center [263, 194] width 19 height 19
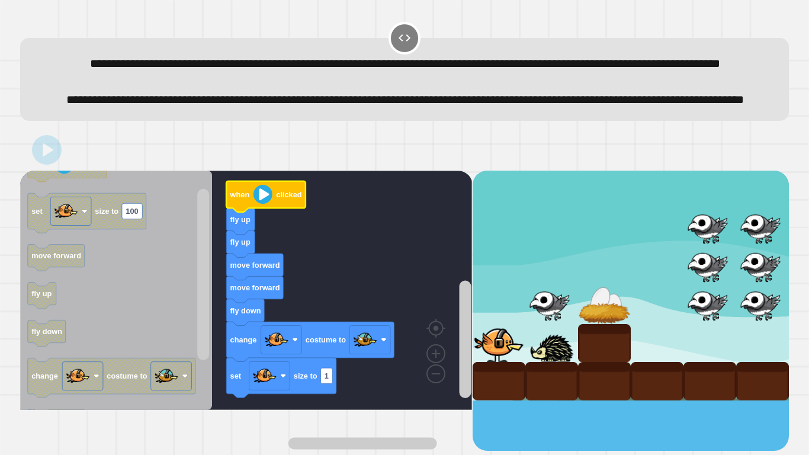
click at [255, 204] on image "Blockly Workspace" at bounding box center [263, 194] width 19 height 19
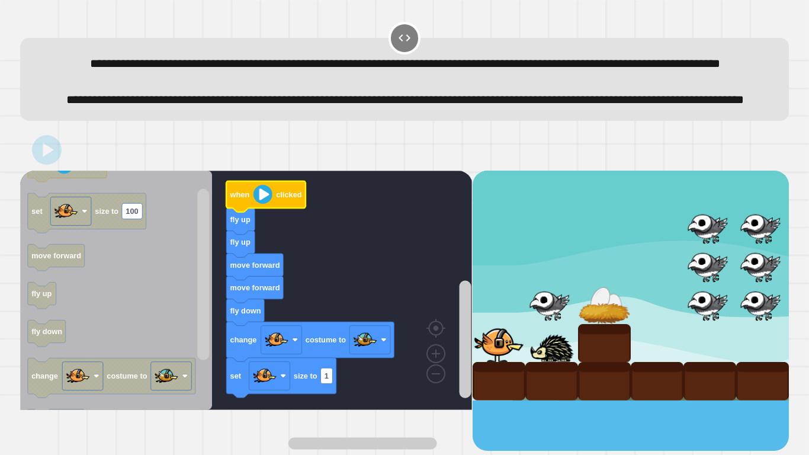
click at [255, 204] on image "Blockly Workspace" at bounding box center [263, 194] width 19 height 19
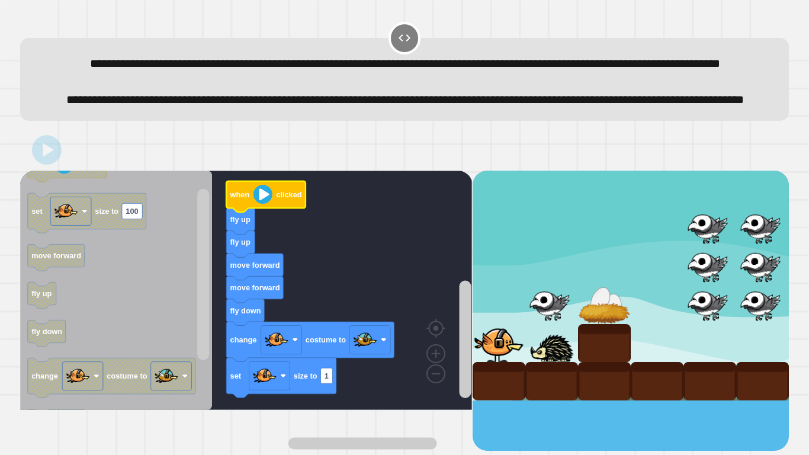
click at [255, 204] on image "Blockly Workspace" at bounding box center [263, 194] width 19 height 19
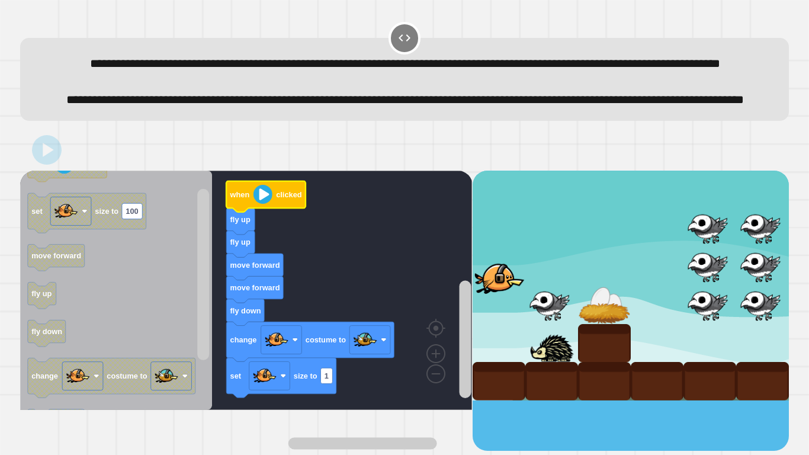
click at [255, 204] on image "Blockly Workspace" at bounding box center [263, 194] width 19 height 19
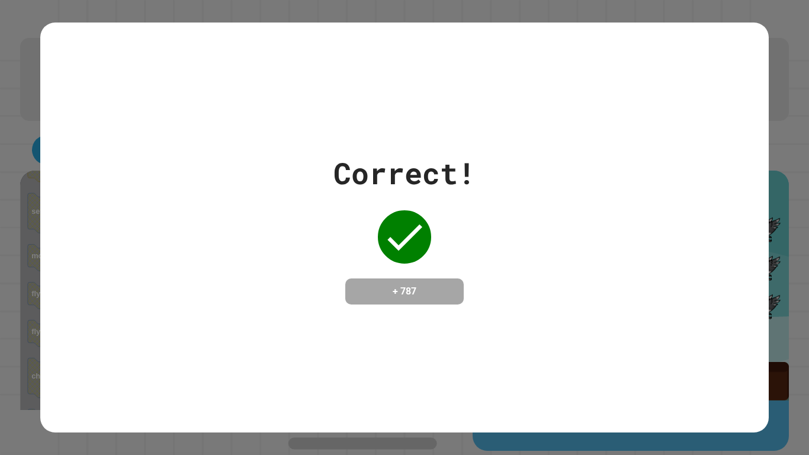
click at [255, 239] on div "Correct! + 787" at bounding box center [404, 227] width 728 height 153
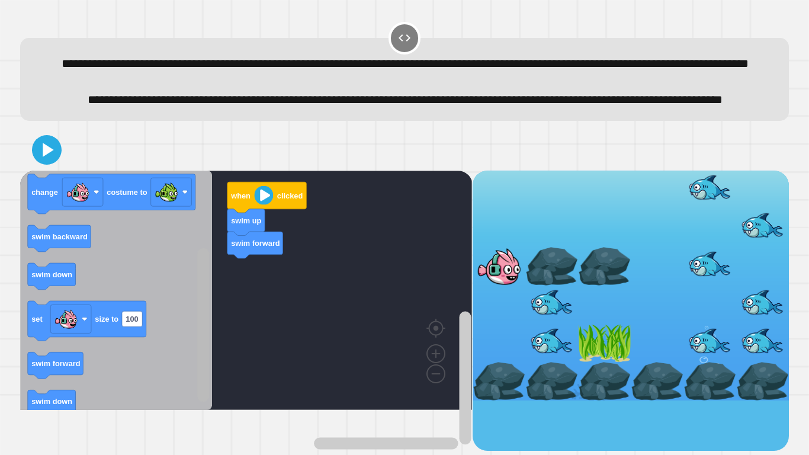
click at [216, 342] on div "swim forward swim up when clicked when clicked swim down swim forward change co…" at bounding box center [246, 311] width 452 height 280
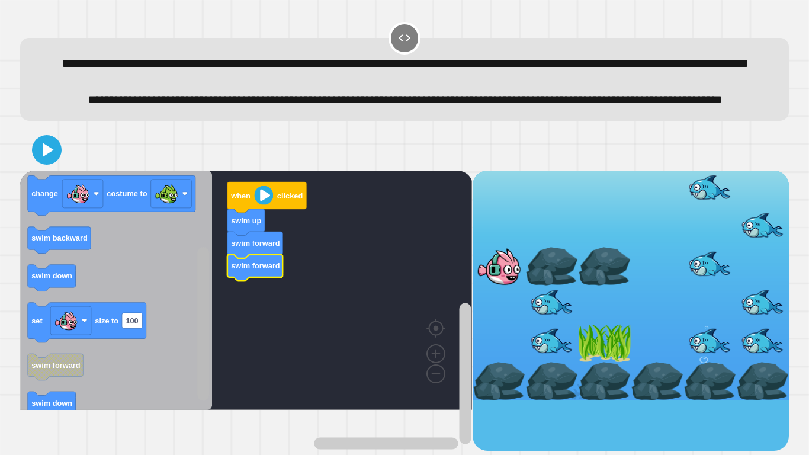
click at [196, 321] on rect "Blockly Workspace" at bounding box center [203, 290] width 15 height 236
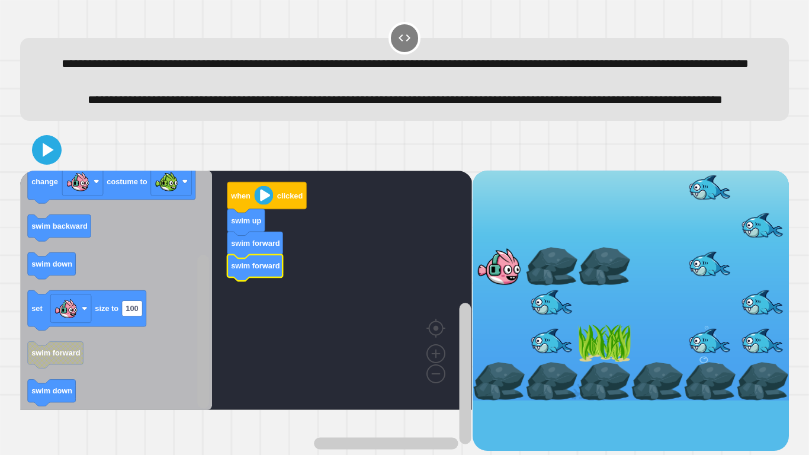
click at [200, 336] on rect "Blockly Workspace" at bounding box center [203, 331] width 12 height 153
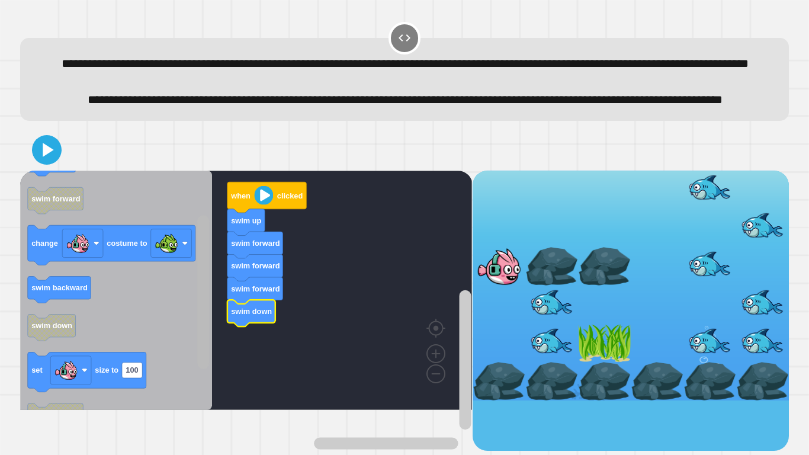
click at [201, 329] on rect "Blockly Workspace" at bounding box center [203, 291] width 12 height 153
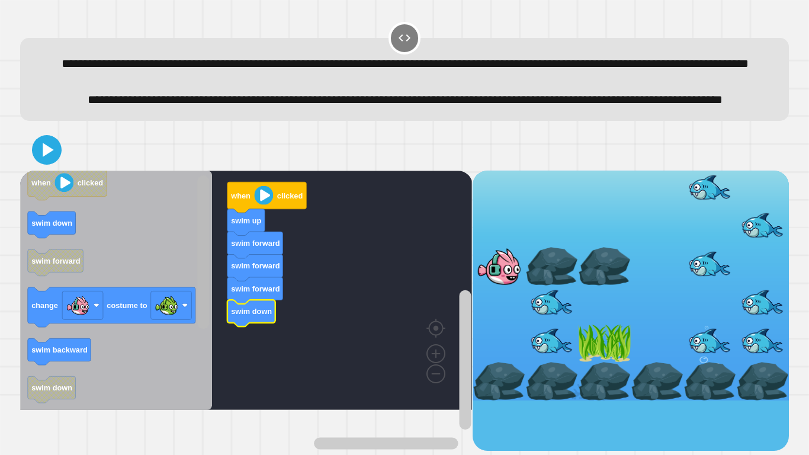
click at [206, 290] on rect "Blockly Workspace" at bounding box center [203, 251] width 12 height 153
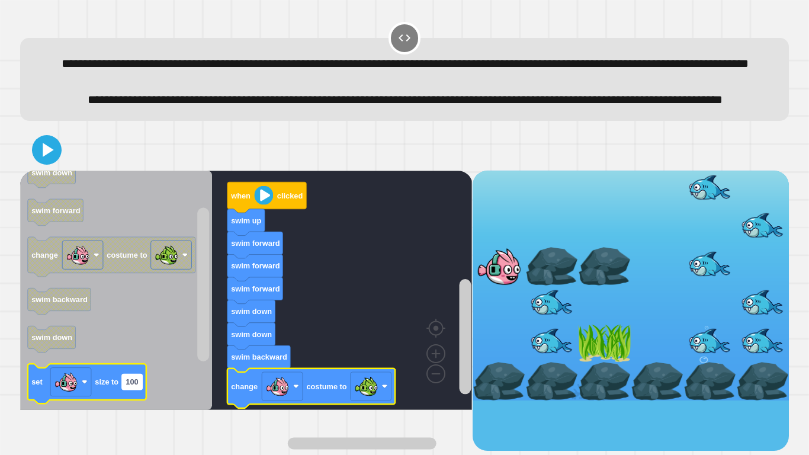
click at [137, 386] on text "100" at bounding box center [132, 381] width 12 height 9
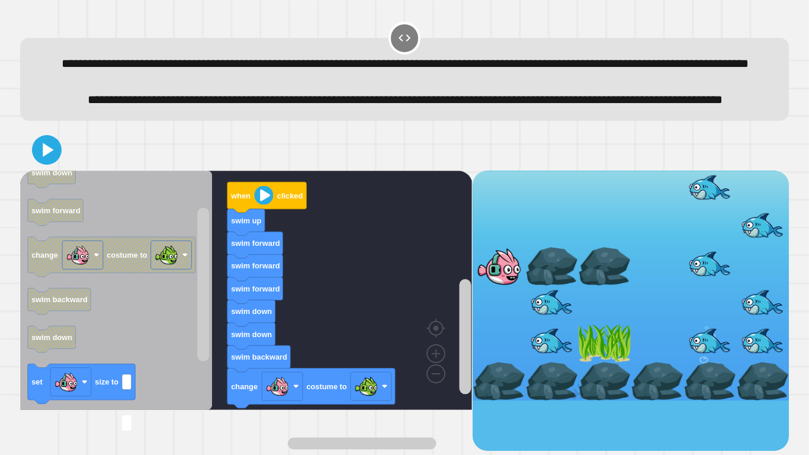
type input "*"
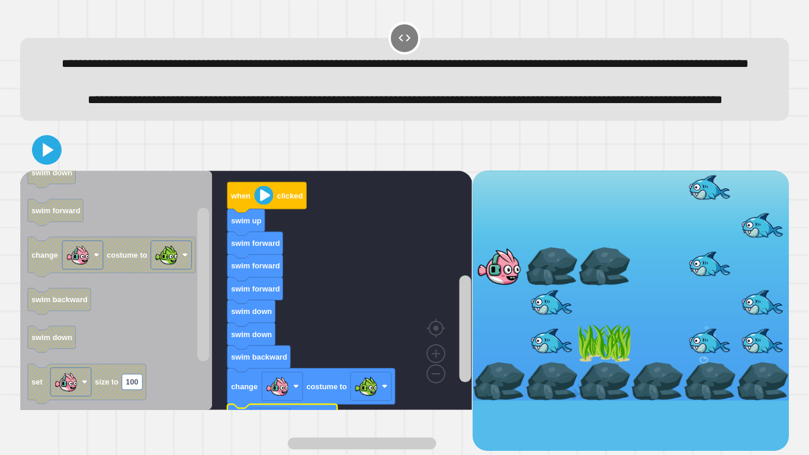
click at [59, 162] on icon at bounding box center [47, 150] width 24 height 24
click at [267, 204] on image "Blockly Workspace" at bounding box center [264, 194] width 19 height 19
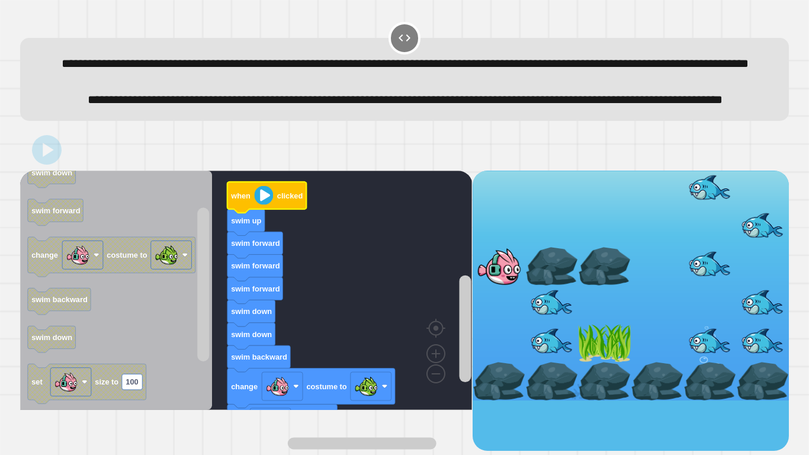
click at [267, 204] on image "Blockly Workspace" at bounding box center [264, 194] width 19 height 19
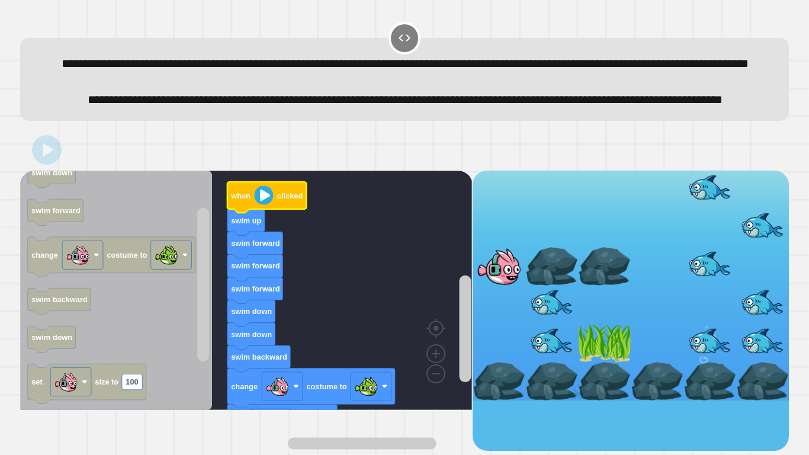
click at [267, 204] on image "Blockly Workspace" at bounding box center [264, 194] width 19 height 19
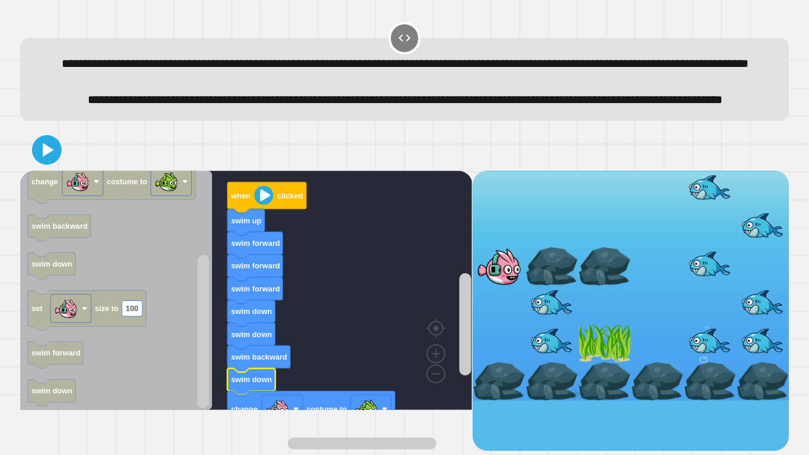
click at [47, 156] on icon at bounding box center [48, 150] width 11 height 14
click at [257, 204] on image "Blockly Workspace" at bounding box center [264, 194] width 19 height 19
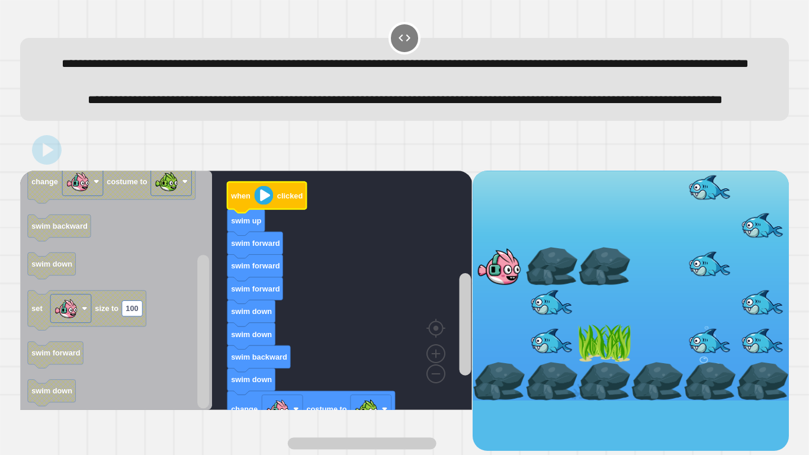
click at [257, 204] on image "Blockly Workspace" at bounding box center [264, 194] width 19 height 19
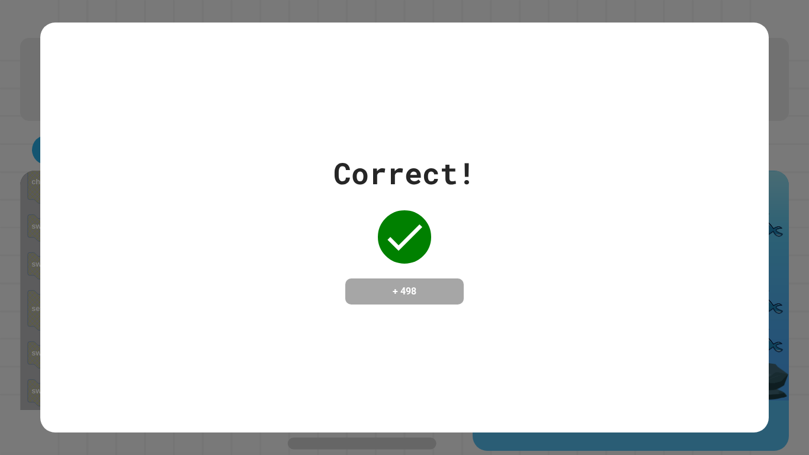
click at [517, 426] on div "Correct! + 498" at bounding box center [404, 227] width 728 height 409
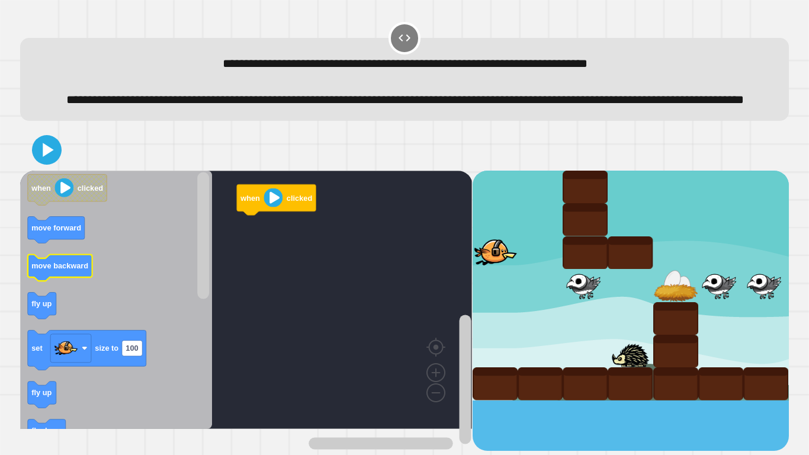
click at [74, 281] on rect "Blockly Workspace" at bounding box center [60, 267] width 65 height 27
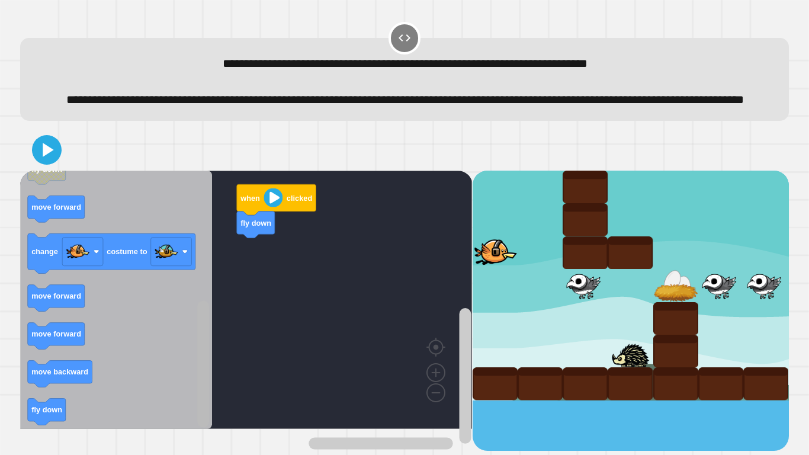
click at [200, 379] on rect "Blockly Workspace" at bounding box center [203, 363] width 12 height 127
click at [197, 357] on rect "Blockly Workspace" at bounding box center [203, 363] width 12 height 127
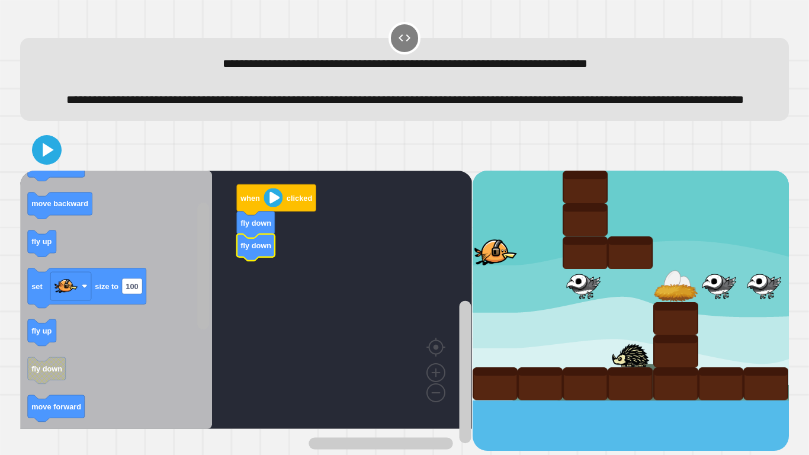
click at [192, 261] on div "when clicked fly down fly down when clicked move forward move backward fly up s…" at bounding box center [246, 311] width 452 height 280
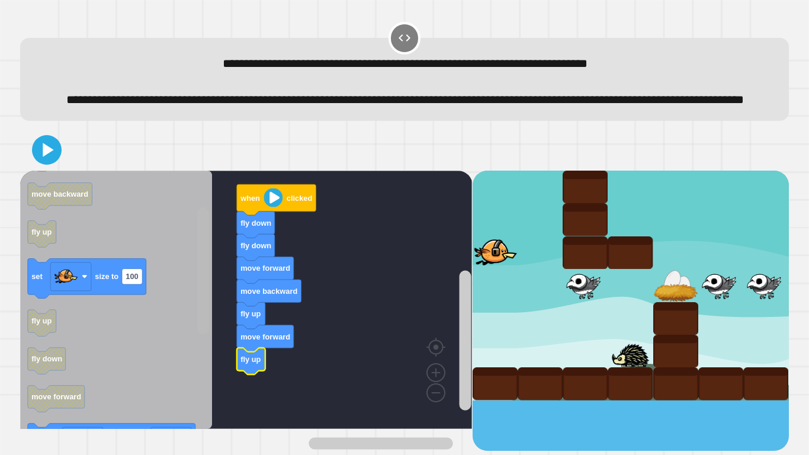
click at [203, 285] on rect "Blockly Workspace" at bounding box center [203, 270] width 12 height 127
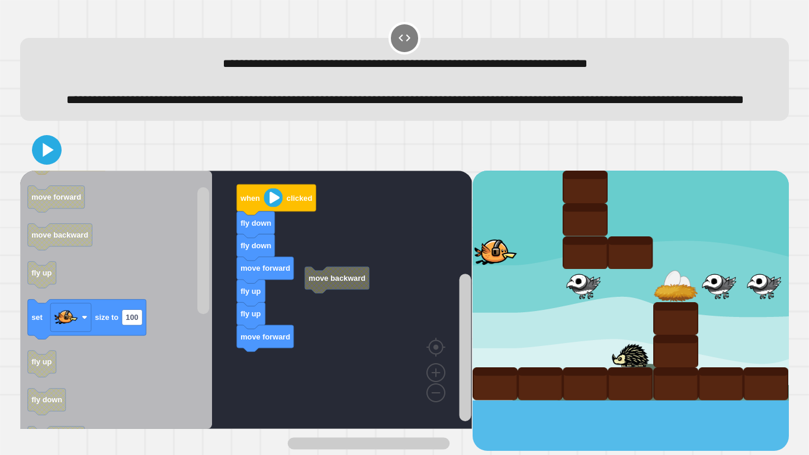
click at [259, 353] on div "move backward when clicked fly down fly down move forward fly up fly up move fo…" at bounding box center [246, 311] width 452 height 280
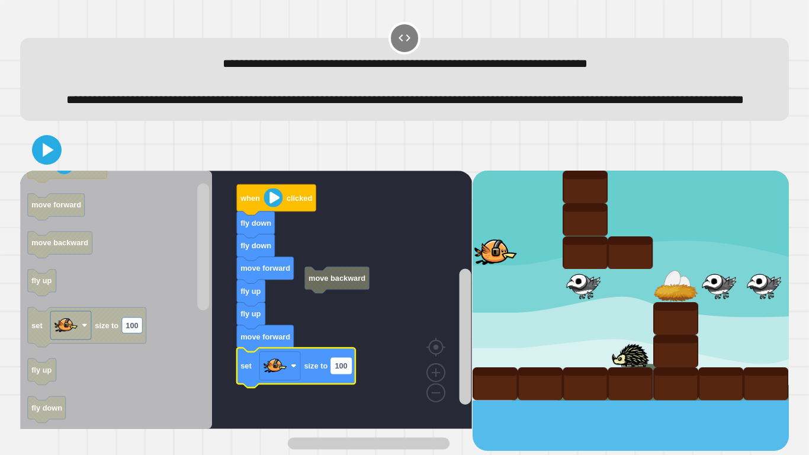
click at [338, 370] on text "100" at bounding box center [341, 365] width 12 height 9
type input "*"
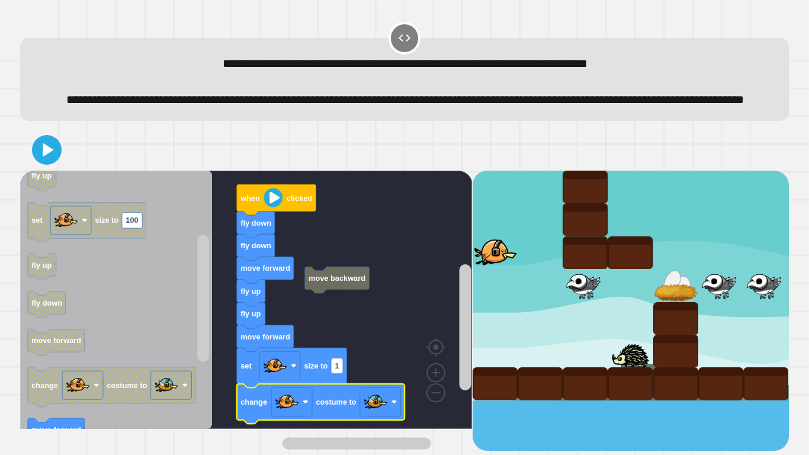
click at [48, 162] on icon at bounding box center [47, 150] width 24 height 24
click at [527, 434] on div at bounding box center [631, 311] width 316 height 280
click at [538, 427] on div at bounding box center [631, 311] width 316 height 280
click at [265, 210] on g "move backward when clicked fly down fly down move forward fly up fly up move fo…" at bounding box center [251, 300] width 463 height 258
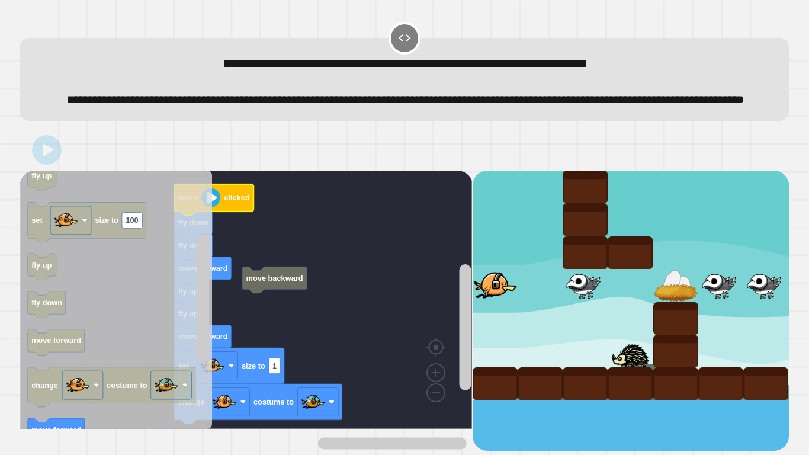
click at [529, 443] on div at bounding box center [631, 311] width 316 height 280
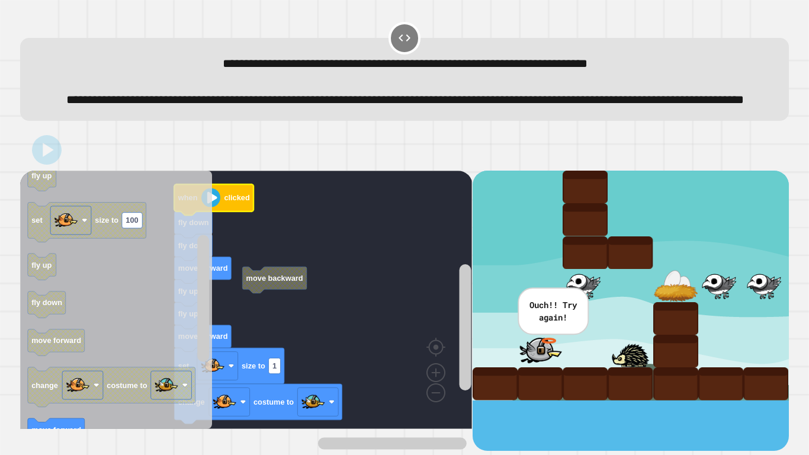
click at [536, 439] on div "Ouch!! Try again!" at bounding box center [631, 311] width 316 height 280
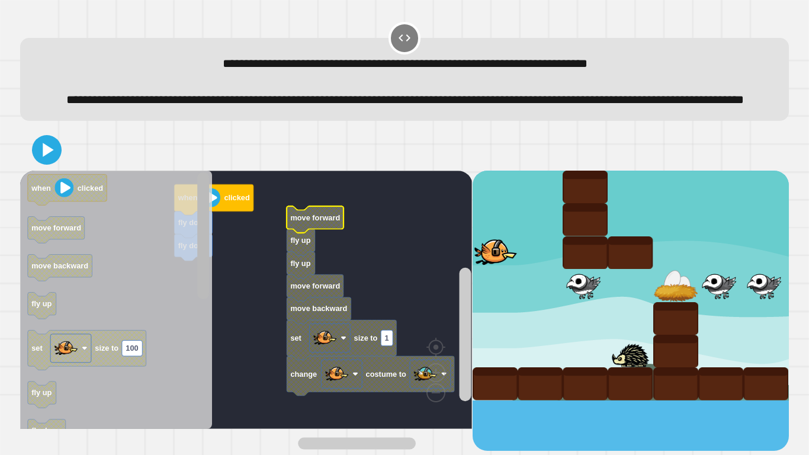
click at [232, 232] on div "when clicked fly down fly down move forward fly up fly up move forward move bac…" at bounding box center [246, 311] width 452 height 280
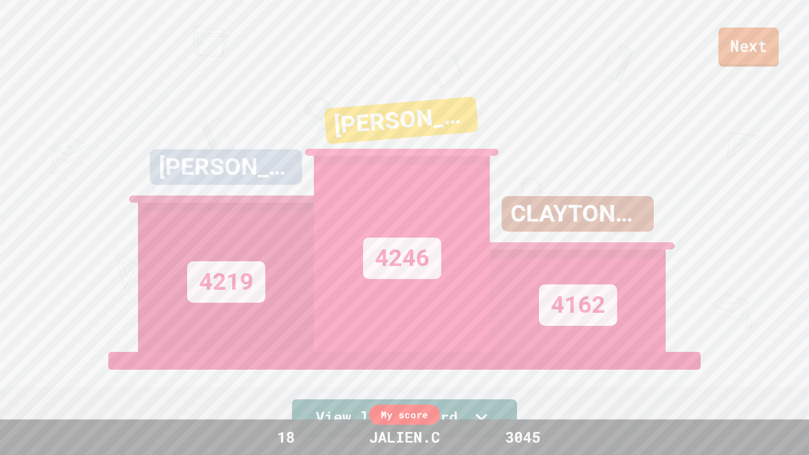
click at [745, 65] on link "Next" at bounding box center [748, 46] width 60 height 39
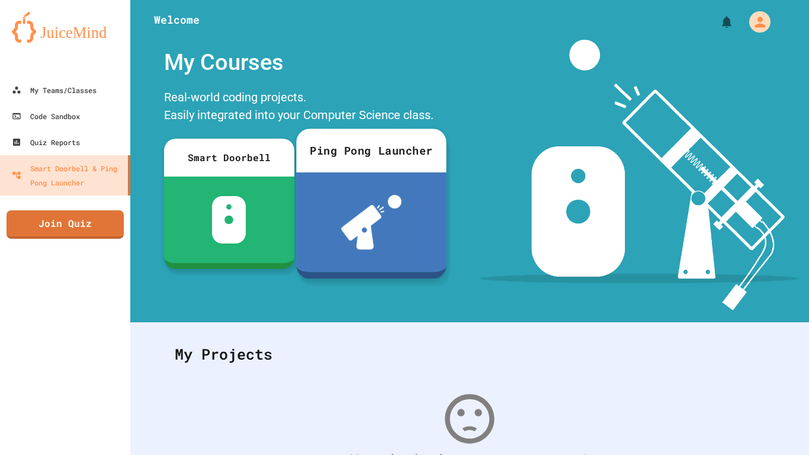
click at [42, 229] on link "Join Quiz" at bounding box center [65, 224] width 117 height 28
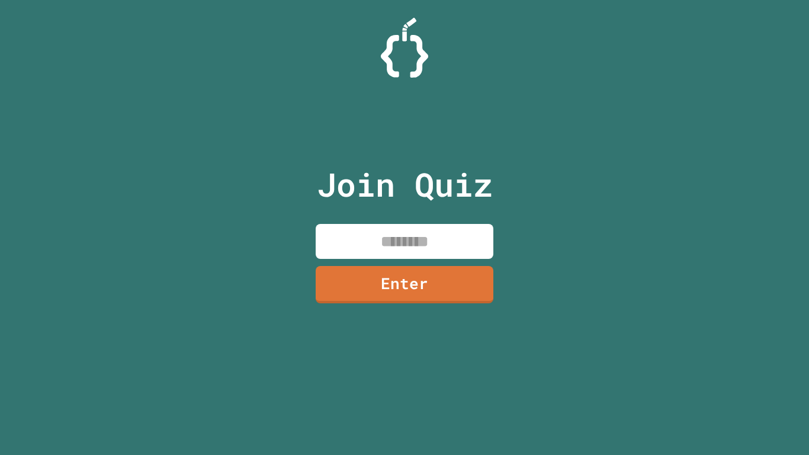
click at [365, 224] on input at bounding box center [405, 241] width 178 height 35
type input "********"
click at [388, 287] on link "Enter" at bounding box center [404, 283] width 177 height 39
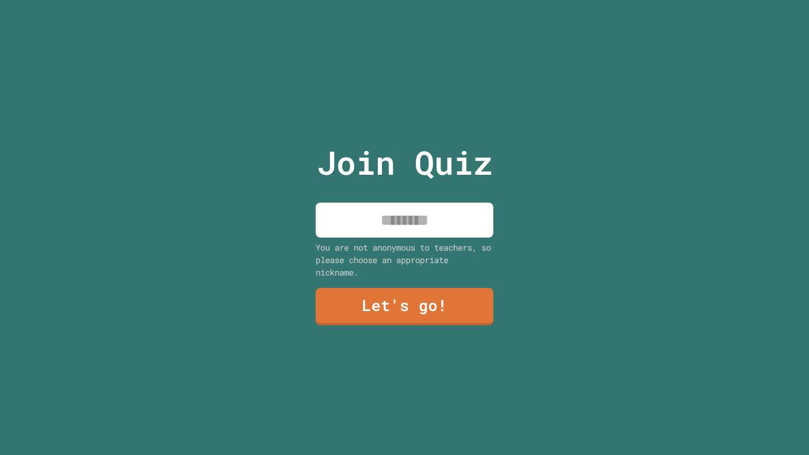
click at [376, 230] on input at bounding box center [405, 220] width 178 height 35
type input "********"
click at [385, 284] on div "Join Quiz ******** You are not anonymous to teachers, so please choose an appro…" at bounding box center [405, 227] width 200 height 455
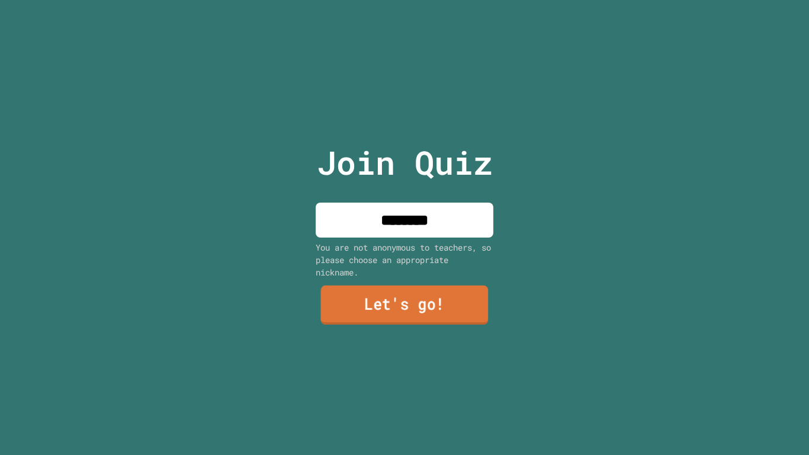
click at [380, 306] on link "Let's go!" at bounding box center [405, 304] width 168 height 39
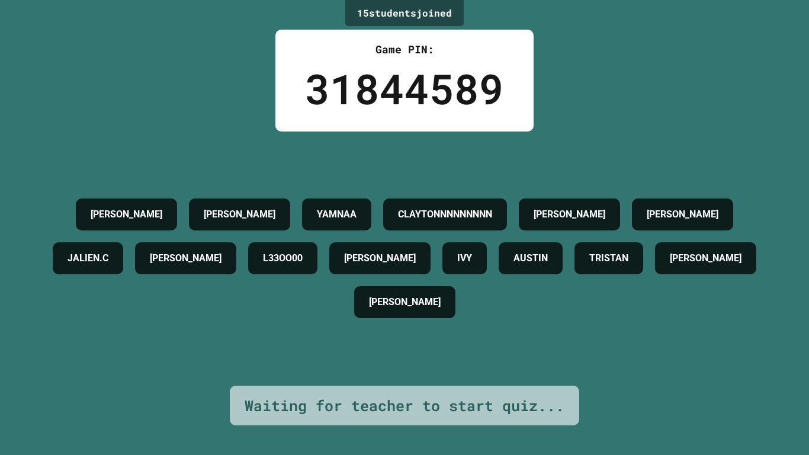
click at [764, 444] on div "15 student s joined Game PIN: 31844589 [PERSON_NAME] YAMNAA CLAYTONNNNNNNNN [PE…" at bounding box center [404, 227] width 809 height 455
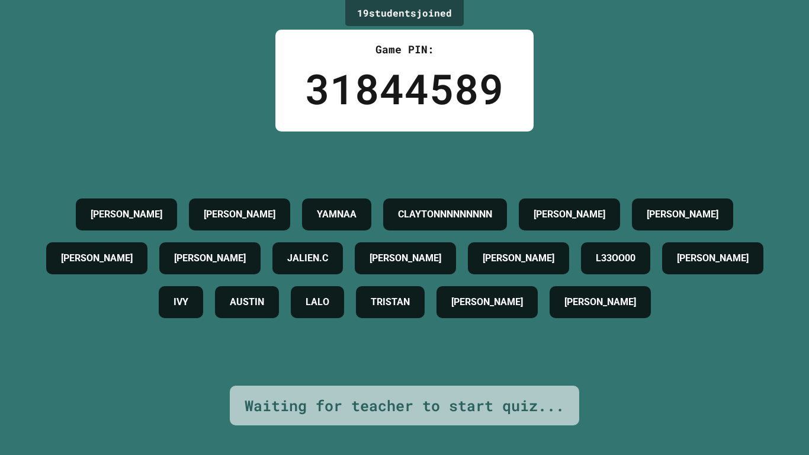
click at [694, 447] on div "19 student s joined Game PIN: 31844589 [PERSON_NAME] YAMNAA CLAYTONNNNNNNNN KIN…" at bounding box center [404, 227] width 809 height 455
click at [718, 448] on div "19 student s joined Game PIN: 31844589 [PERSON_NAME] YAMNAA CLAYTONNNNNNNNN KIN…" at bounding box center [404, 227] width 809 height 455
click at [717, 447] on div "19 student s joined Game PIN: 31844589 [PERSON_NAME] YAMNAA CLAYTONNNNNNNNN KIN…" at bounding box center [404, 227] width 809 height 455
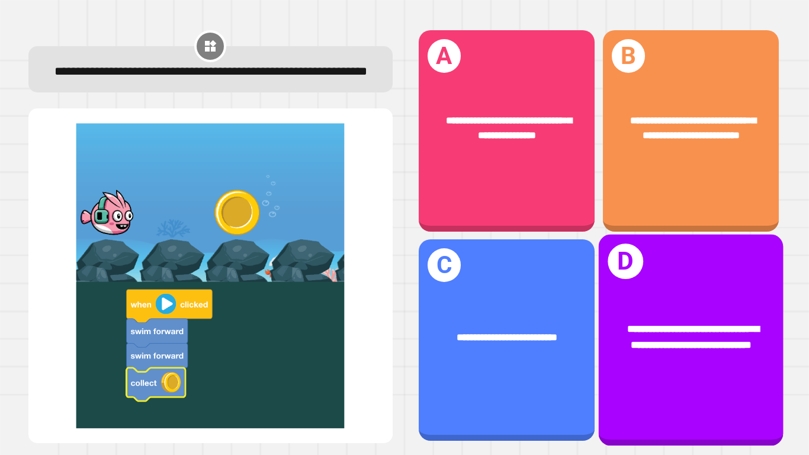
click at [647, 352] on div "**********" at bounding box center [691, 337] width 143 height 31
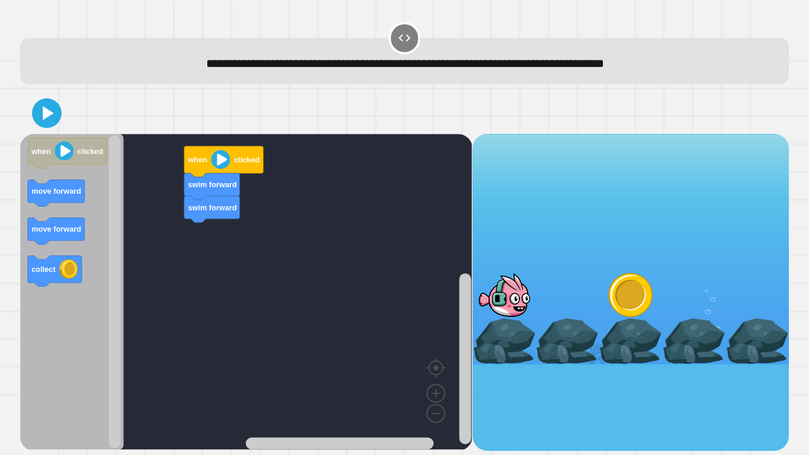
click at [54, 245] on icon "Blockly Workspace" at bounding box center [72, 292] width 104 height 316
click at [52, 113] on icon at bounding box center [48, 113] width 11 height 14
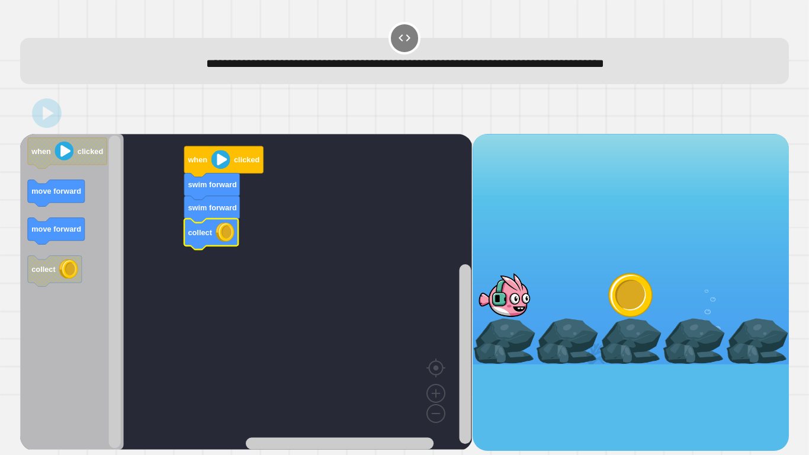
click at [211, 161] on image "Blockly Workspace" at bounding box center [220, 159] width 19 height 19
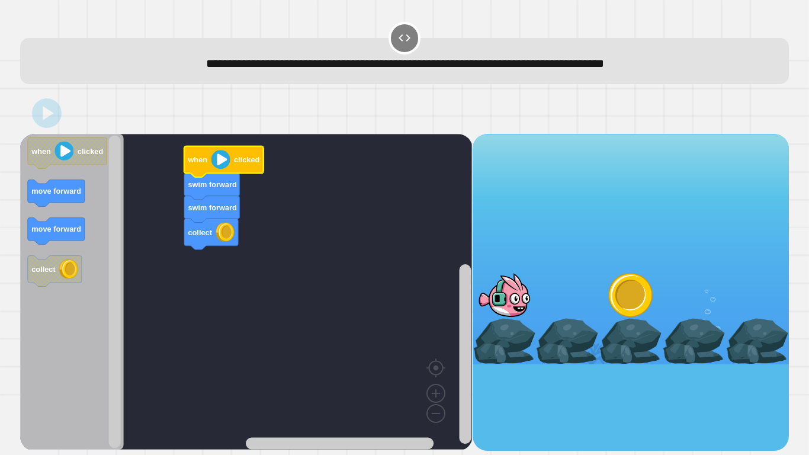
click at [211, 161] on image "Blockly Workspace" at bounding box center [220, 159] width 19 height 19
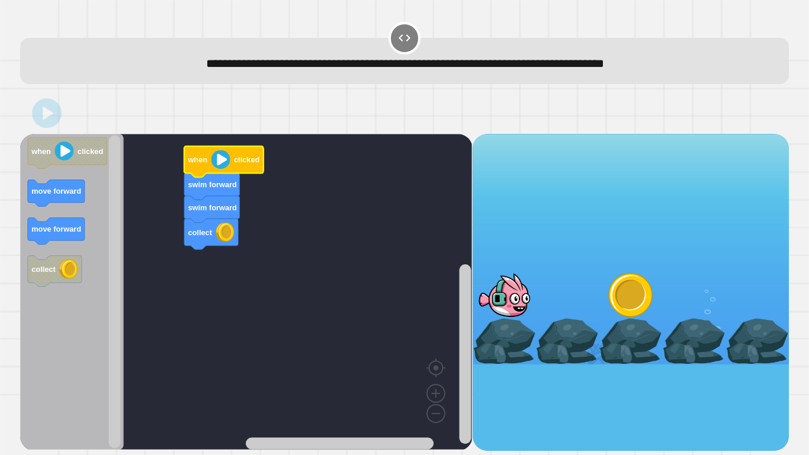
click at [211, 161] on image "Blockly Workspace" at bounding box center [220, 159] width 19 height 19
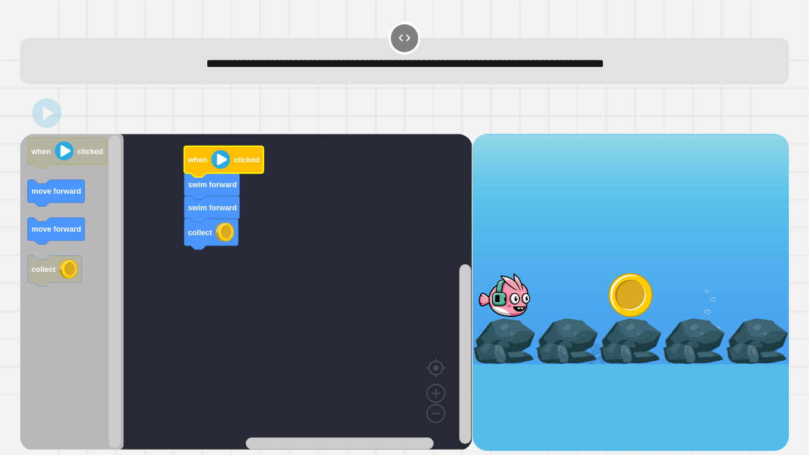
click at [211, 161] on image "Blockly Workspace" at bounding box center [220, 159] width 19 height 19
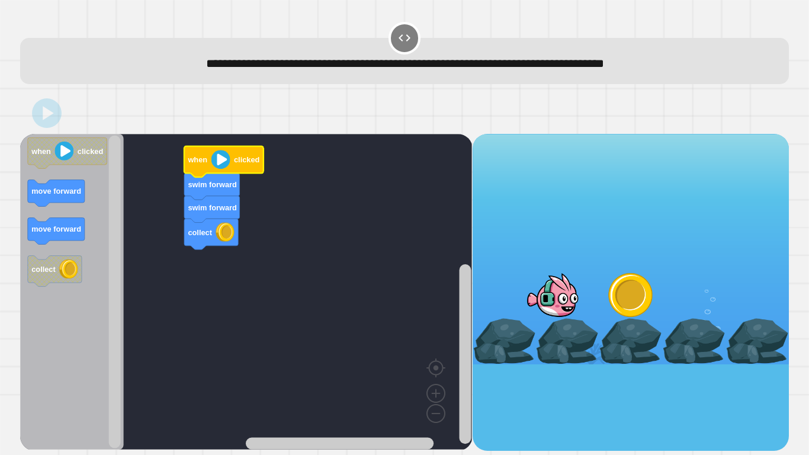
click at [211, 161] on image "Blockly Workspace" at bounding box center [220, 159] width 19 height 19
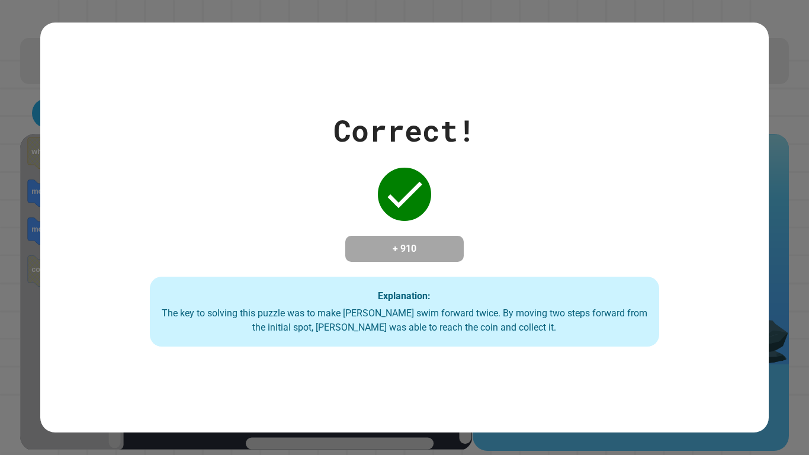
click at [303, 76] on div "Correct! + 910 Explanation: The key to solving this puzzle was to make [PERSON_…" at bounding box center [404, 227] width 728 height 409
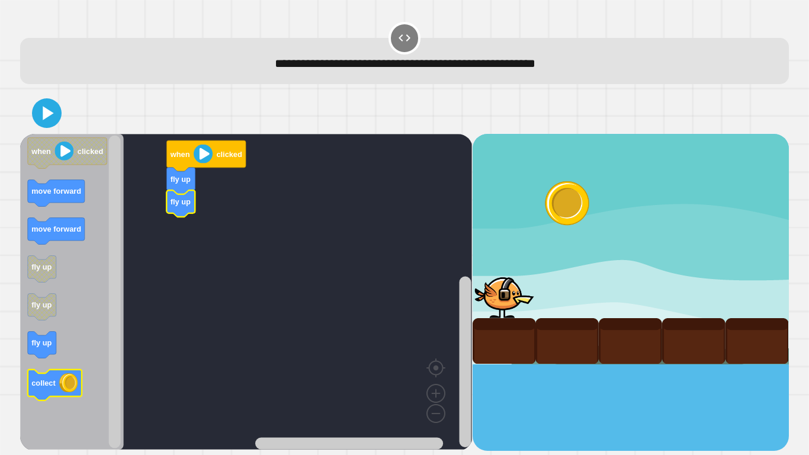
click at [63, 376] on image "Blockly Workspace" at bounding box center [68, 382] width 19 height 19
click at [53, 120] on icon at bounding box center [47, 113] width 24 height 24
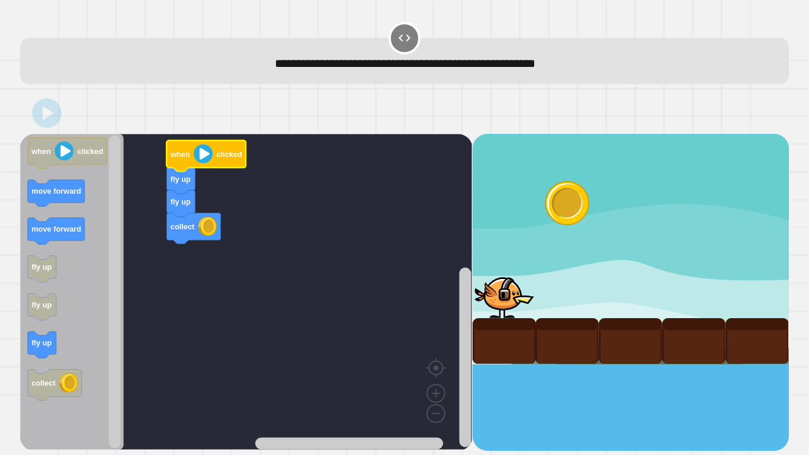
click at [210, 156] on image "Blockly Workspace" at bounding box center [203, 154] width 19 height 19
click at [210, 147] on image "Blockly Workspace" at bounding box center [203, 154] width 19 height 19
click at [211, 149] on image "Blockly Workspace" at bounding box center [203, 154] width 19 height 19
click at [206, 155] on image "Blockly Workspace" at bounding box center [203, 154] width 19 height 19
click at [192, 155] on icon "Blockly Workspace" at bounding box center [206, 155] width 79 height 31
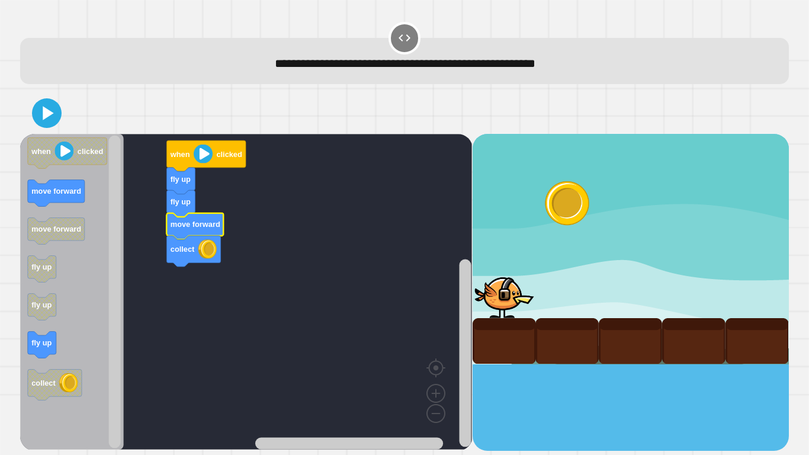
click at [49, 113] on icon at bounding box center [48, 113] width 11 height 14
click at [194, 144] on icon "Blockly Workspace" at bounding box center [206, 155] width 79 height 31
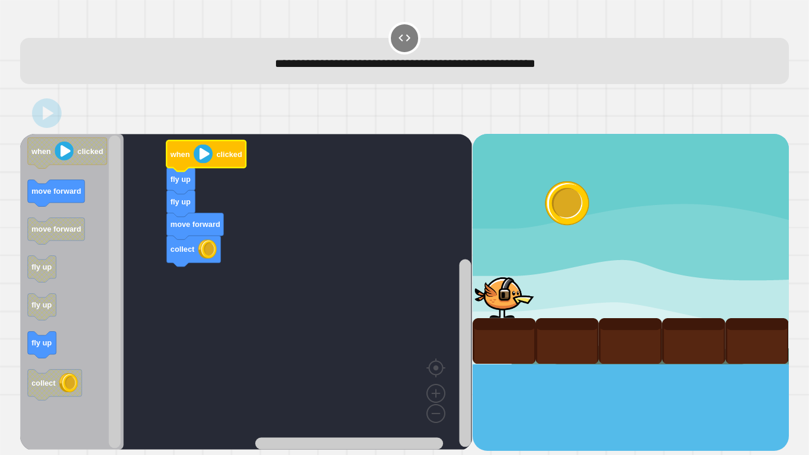
click at [194, 144] on icon "Blockly Workspace" at bounding box center [206, 155] width 79 height 31
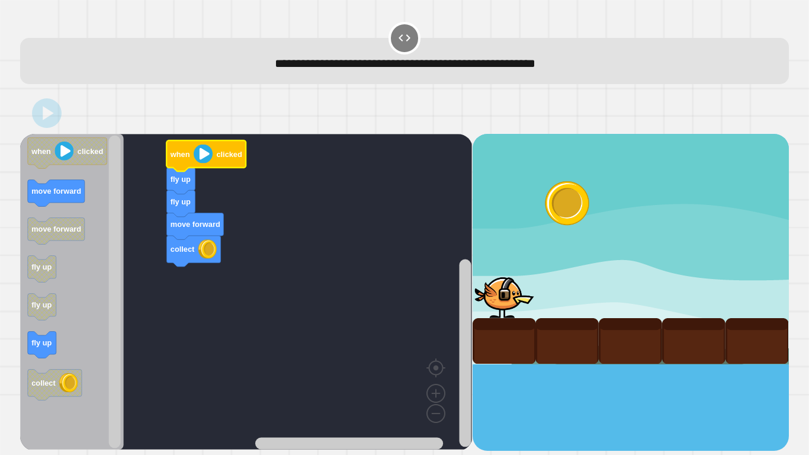
click at [194, 144] on icon "Blockly Workspace" at bounding box center [206, 155] width 79 height 31
click at [173, 236] on icon "Blockly Workspace" at bounding box center [195, 226] width 57 height 27
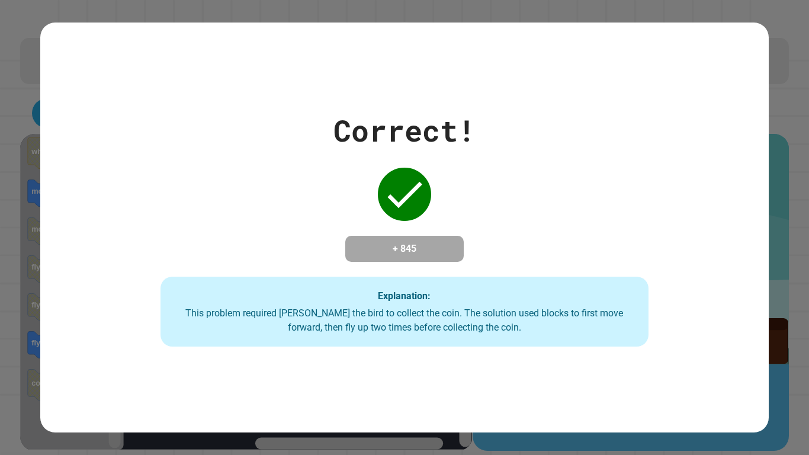
drag, startPoint x: 173, startPoint y: 236, endPoint x: 149, endPoint y: 155, distance: 84.1
click at [149, 155] on div "Correct! + 845 Explanation: This problem required [PERSON_NAME] the bird to col…" at bounding box center [404, 227] width 697 height 238
click at [165, 159] on div "Correct! + 845 Explanation: This problem required [PERSON_NAME] the bird to col…" at bounding box center [404, 227] width 697 height 238
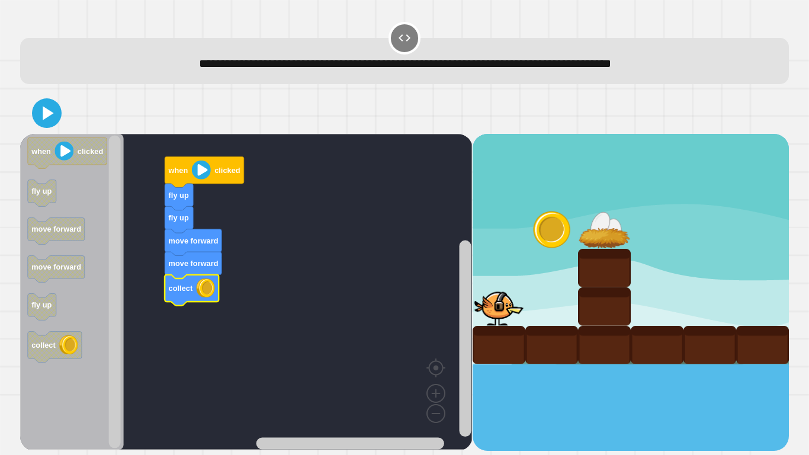
click at [49, 110] on icon at bounding box center [47, 113] width 24 height 24
click at [190, 172] on icon "Blockly Workspace" at bounding box center [204, 171] width 79 height 31
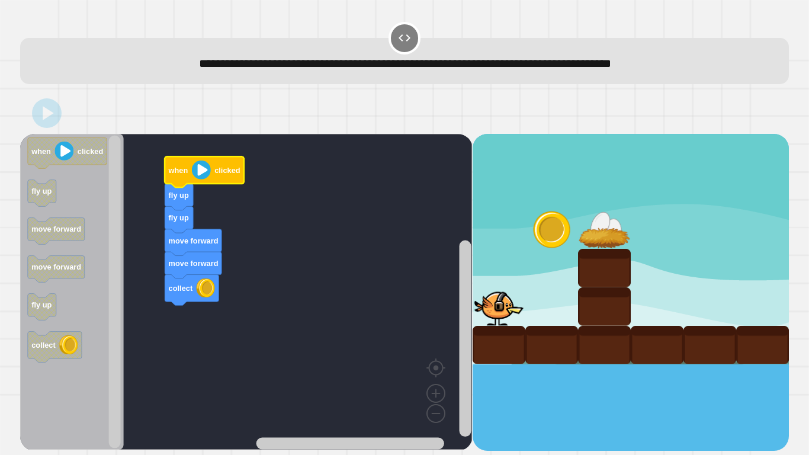
click at [190, 172] on icon "Blockly Workspace" at bounding box center [204, 171] width 79 height 31
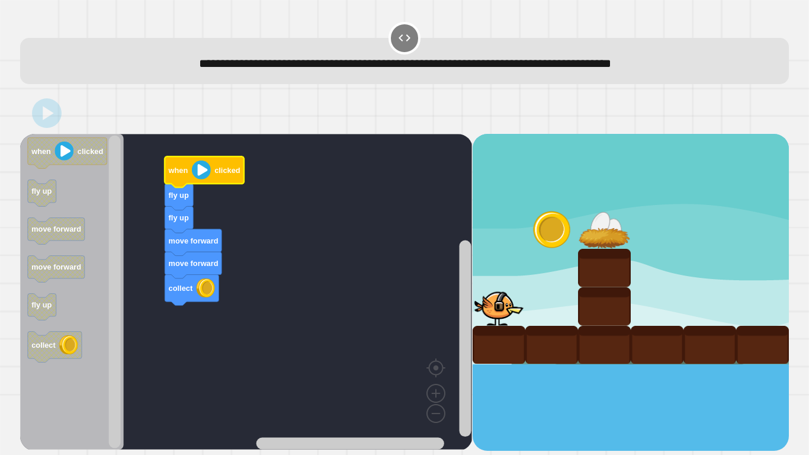
click at [190, 172] on icon "Blockly Workspace" at bounding box center [204, 171] width 79 height 31
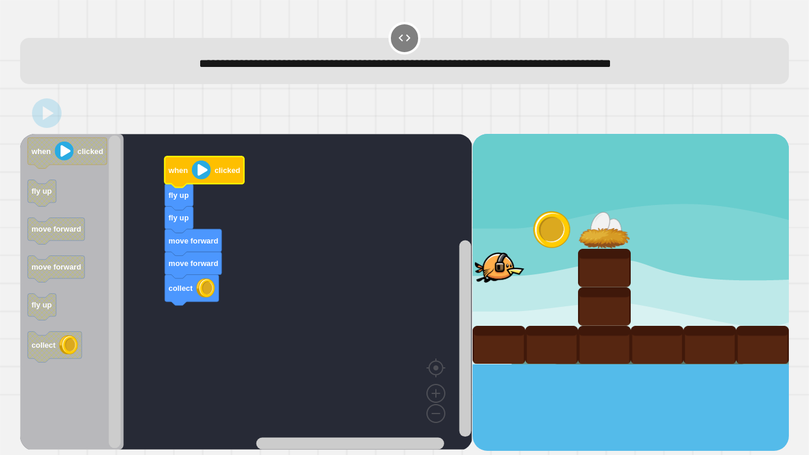
click at [190, 172] on icon "Blockly Workspace" at bounding box center [204, 171] width 79 height 31
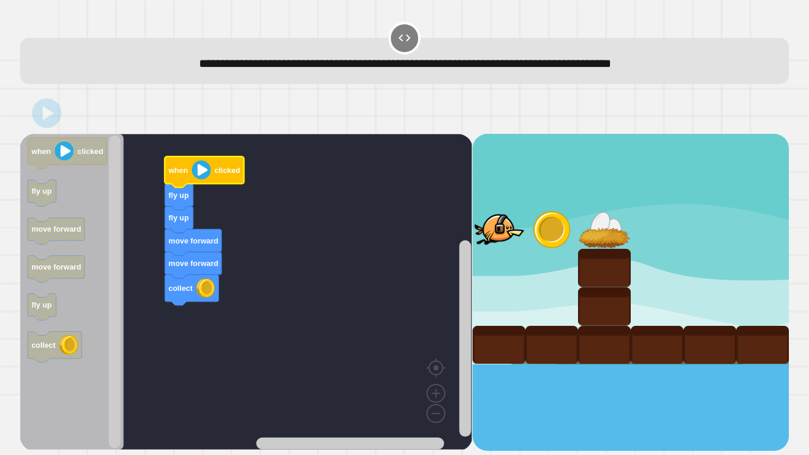
click at [190, 172] on icon "Blockly Workspace" at bounding box center [204, 171] width 79 height 31
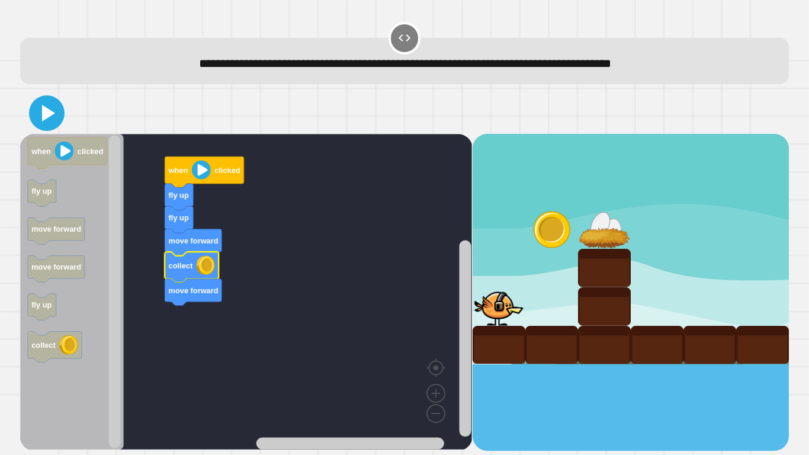
click at [53, 116] on icon at bounding box center [47, 113] width 28 height 28
click at [191, 168] on icon "Blockly Workspace" at bounding box center [204, 171] width 79 height 31
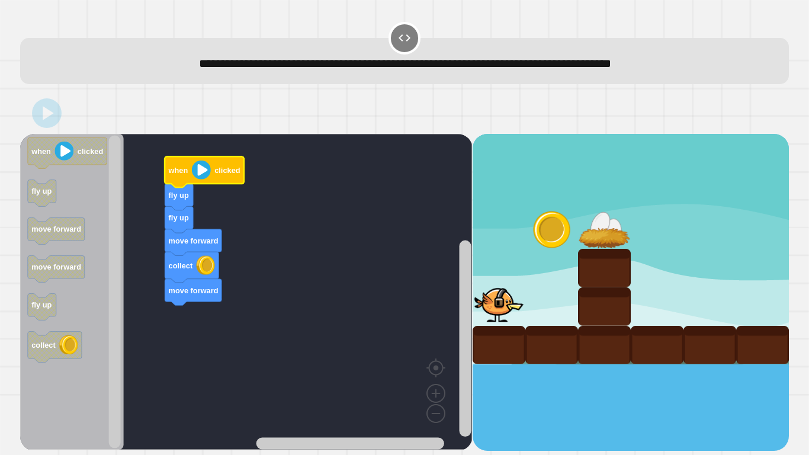
click at [191, 168] on icon "Blockly Workspace" at bounding box center [204, 171] width 79 height 31
click at [191, 169] on icon "Blockly Workspace" at bounding box center [204, 171] width 79 height 31
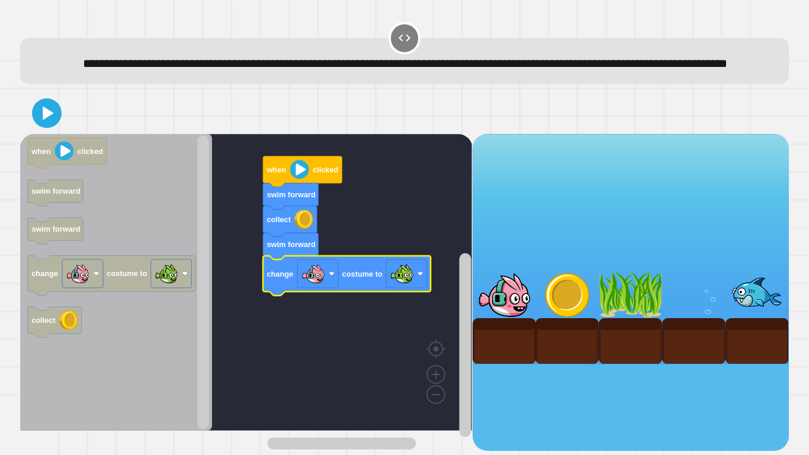
click at [49, 125] on icon at bounding box center [47, 113] width 24 height 24
click at [297, 187] on icon "Blockly Workspace" at bounding box center [302, 171] width 79 height 31
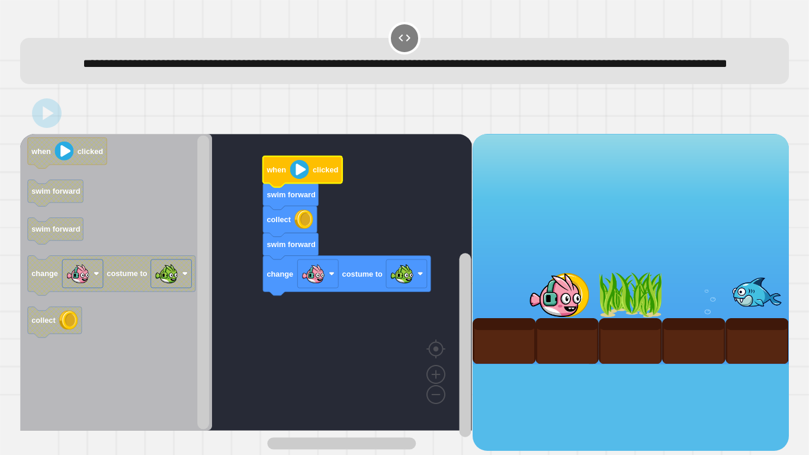
click at [296, 187] on icon "Blockly Workspace" at bounding box center [302, 171] width 79 height 31
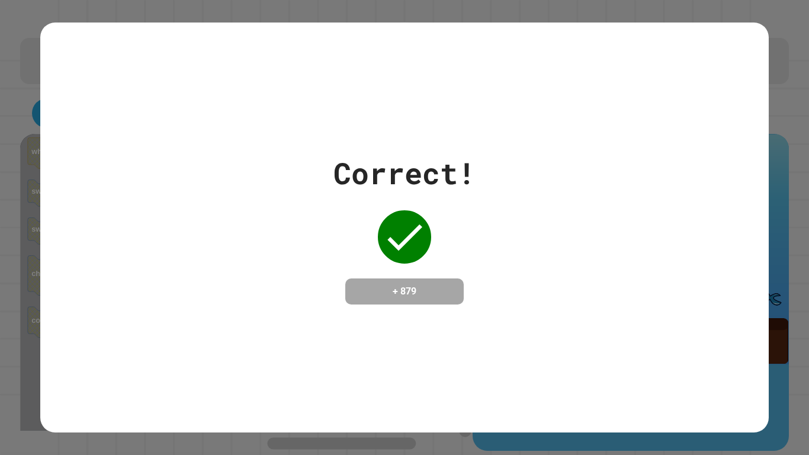
click at [492, 159] on div "Correct! + 879" at bounding box center [404, 227] width 728 height 153
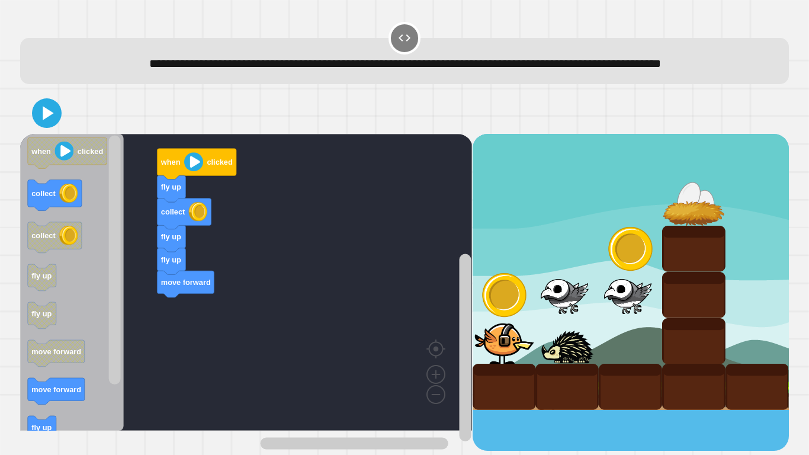
click at [185, 335] on div "fly up collect fly up fly up move forward when clicked when clicked collect col…" at bounding box center [246, 292] width 452 height 317
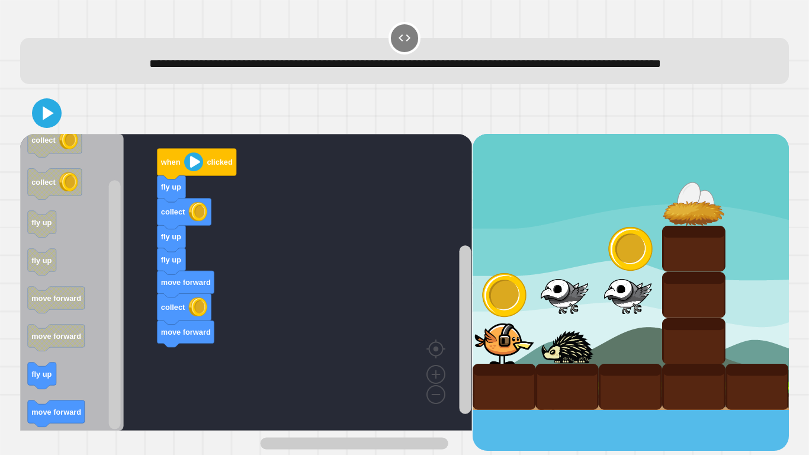
click at [59, 394] on icon "Blockly Workspace" at bounding box center [72, 282] width 104 height 297
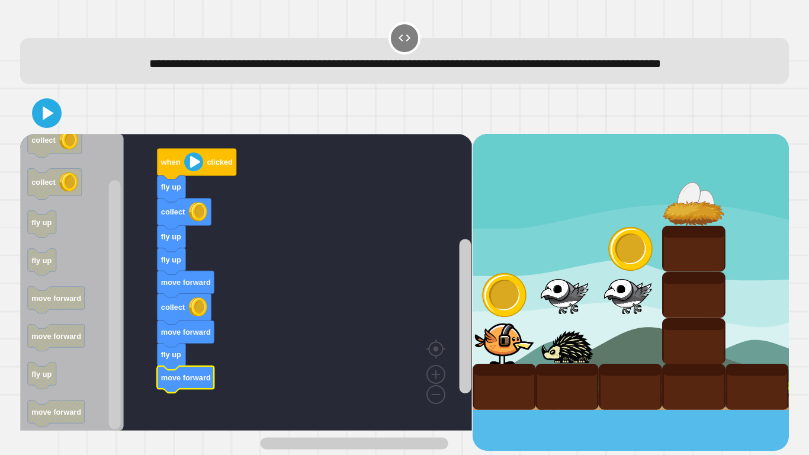
click at [57, 125] on icon at bounding box center [47, 113] width 24 height 24
click at [191, 171] on image "Blockly Workspace" at bounding box center [193, 161] width 19 height 19
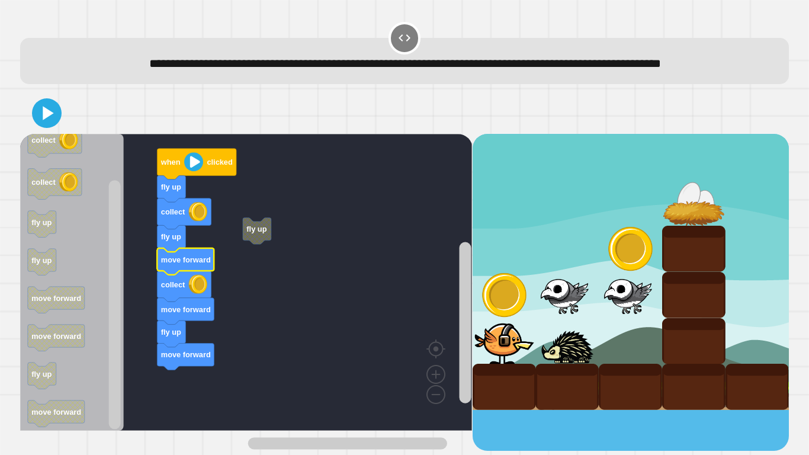
click at [43, 125] on icon at bounding box center [47, 113] width 24 height 24
click at [195, 171] on image "Blockly Workspace" at bounding box center [193, 161] width 19 height 19
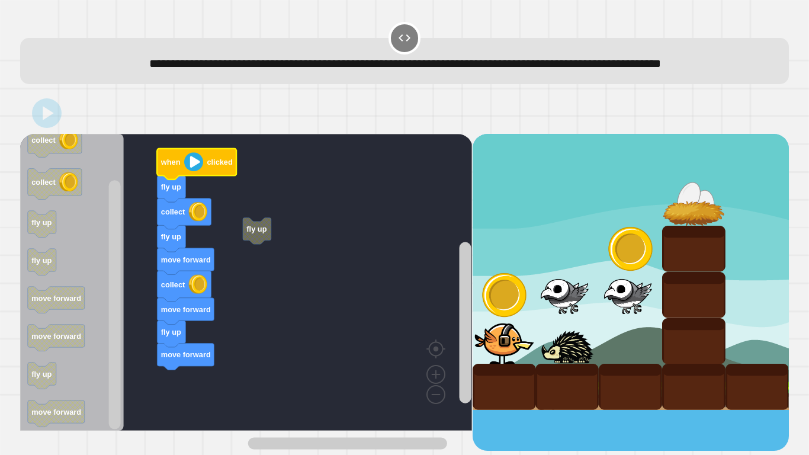
click at [195, 171] on image "Blockly Workspace" at bounding box center [193, 161] width 19 height 19
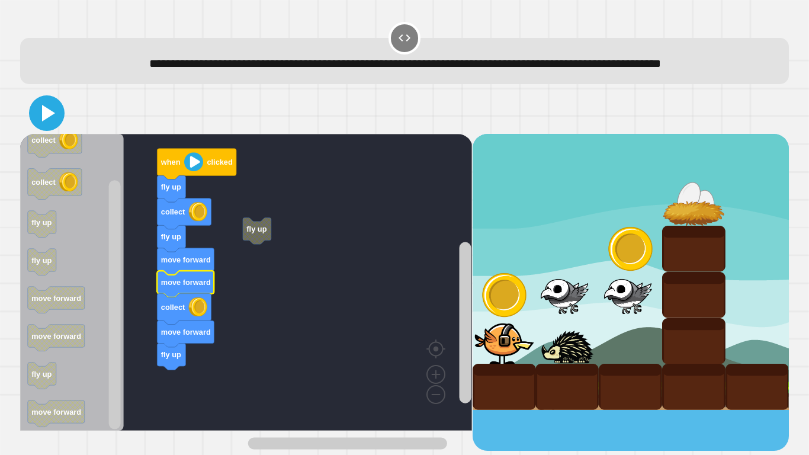
click at [40, 127] on icon at bounding box center [47, 113] width 28 height 28
click at [185, 171] on image "Blockly Workspace" at bounding box center [193, 161] width 19 height 19
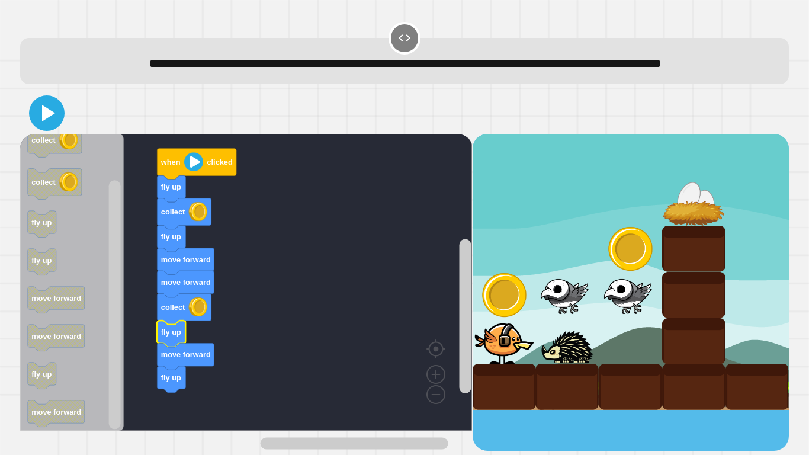
click at [46, 126] on icon at bounding box center [47, 113] width 28 height 28
click at [49, 121] on icon at bounding box center [48, 113] width 13 height 17
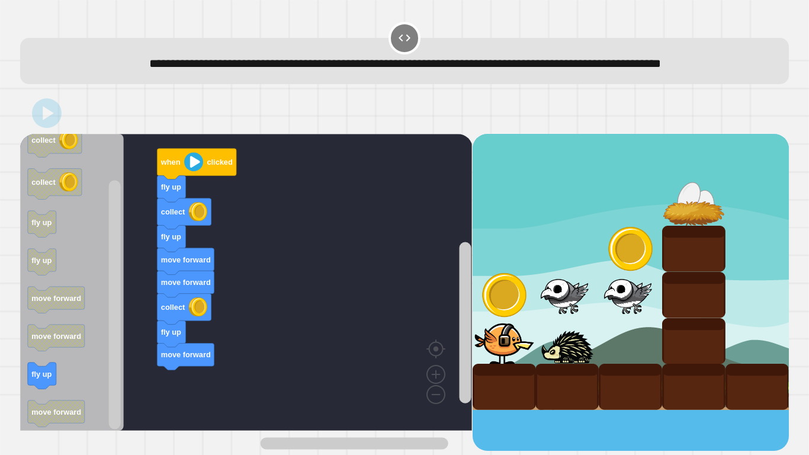
click at [179, 166] on text "when" at bounding box center [171, 162] width 20 height 9
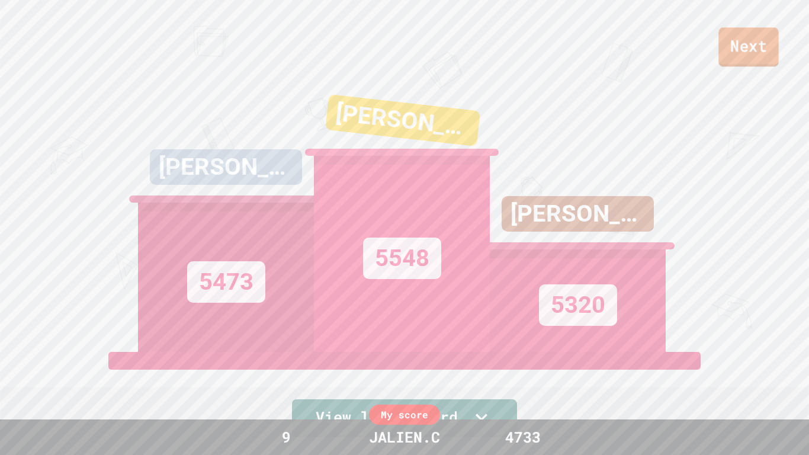
click at [743, 39] on link "Next" at bounding box center [748, 46] width 60 height 39
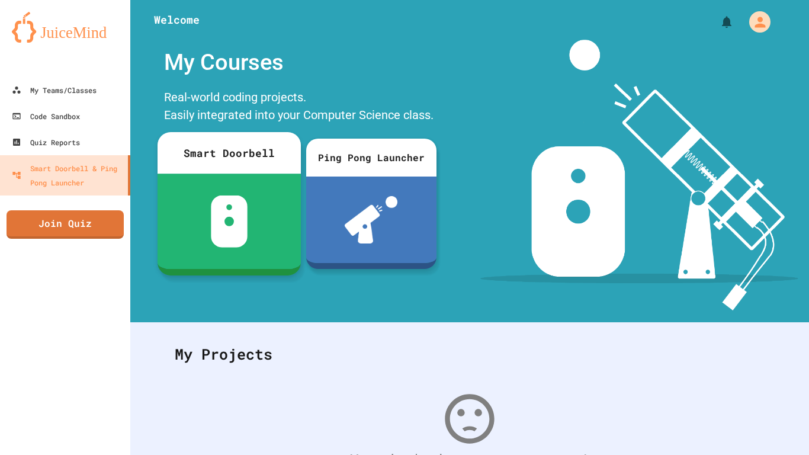
click at [59, 223] on link "Join Quiz" at bounding box center [65, 224] width 117 height 28
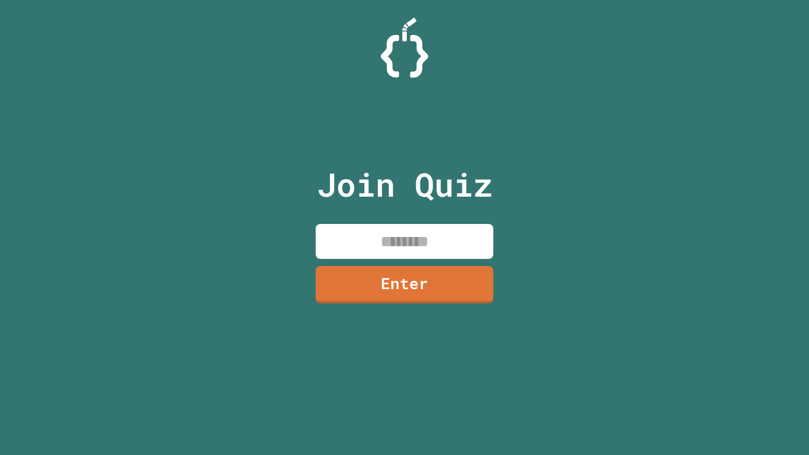
click at [334, 237] on input at bounding box center [405, 241] width 178 height 35
type input "********"
click at [361, 287] on link "Enter" at bounding box center [405, 283] width 172 height 39
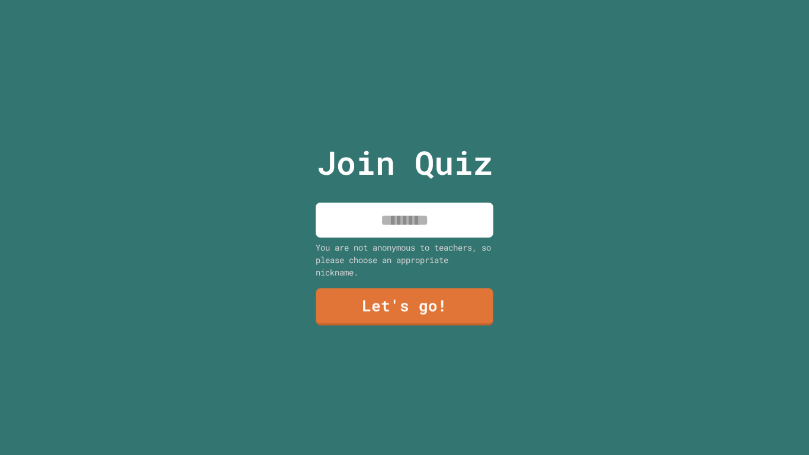
click at [375, 232] on input at bounding box center [405, 220] width 178 height 35
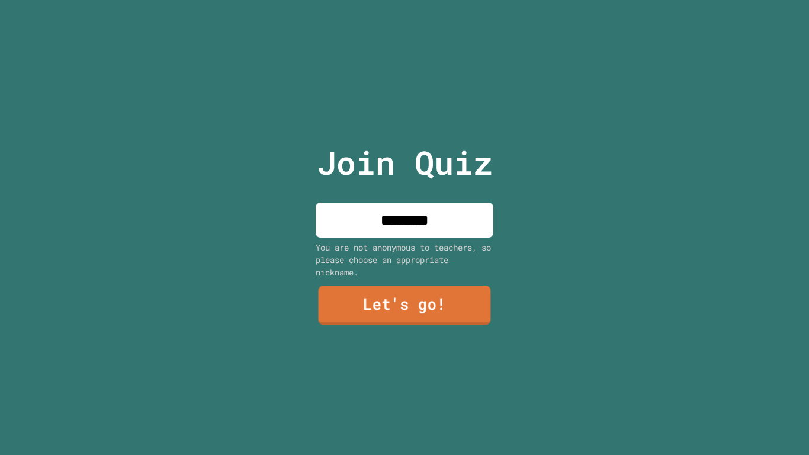
type input "********"
click at [376, 297] on link "Let's go!" at bounding box center [405, 305] width 180 height 39
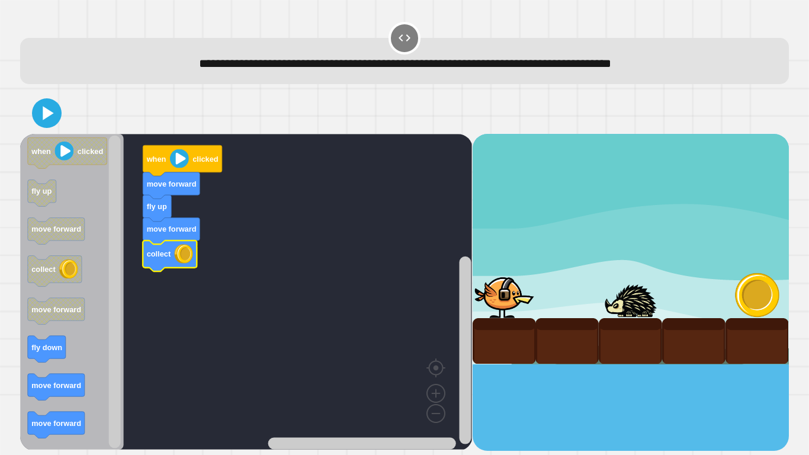
click at [53, 119] on icon at bounding box center [47, 113] width 24 height 24
click at [169, 162] on icon "Blockly Workspace" at bounding box center [182, 160] width 79 height 31
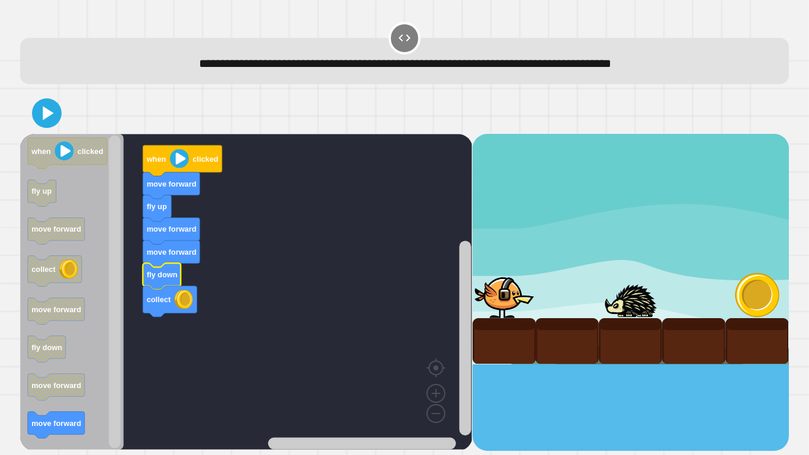
click at [44, 112] on icon at bounding box center [48, 113] width 11 height 14
click at [177, 157] on image "Blockly Workspace" at bounding box center [179, 158] width 19 height 19
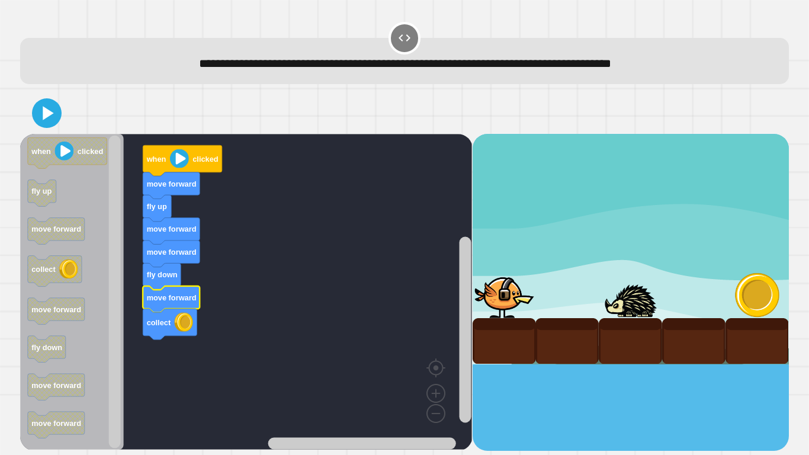
click at [49, 103] on icon at bounding box center [47, 113] width 24 height 24
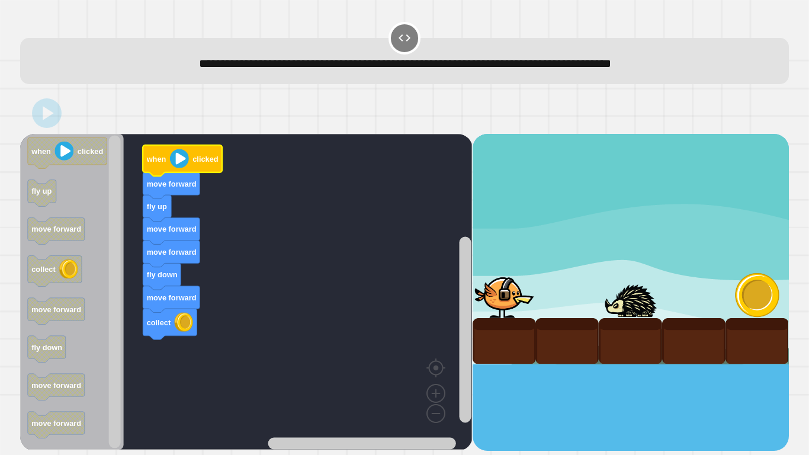
click at [169, 159] on icon "Blockly Workspace" at bounding box center [182, 160] width 79 height 31
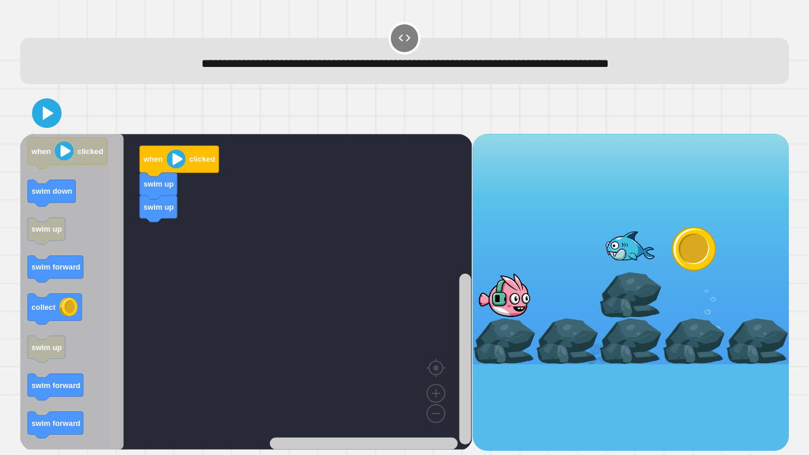
click at [116, 367] on rect "Blockly Workspace" at bounding box center [115, 292] width 12 height 313
click at [112, 378] on rect "Blockly Workspace" at bounding box center [115, 292] width 12 height 313
click at [113, 336] on rect "Blockly Workspace" at bounding box center [115, 292] width 12 height 313
click at [108, 197] on g "Blockly Workspace" at bounding box center [114, 292] width 15 height 313
click at [114, 275] on div "when clicked swim up swim up when clicked swim down swim up swim forward collec…" at bounding box center [246, 292] width 452 height 317
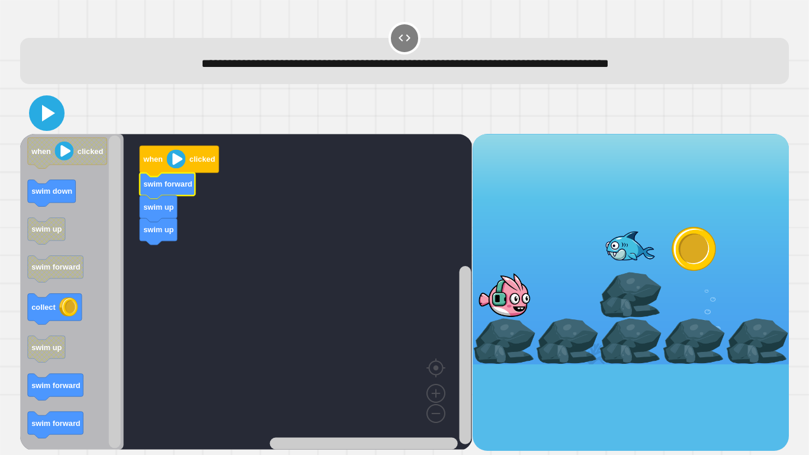
click at [47, 118] on icon at bounding box center [48, 113] width 13 height 17
click at [172, 155] on image "Blockly Workspace" at bounding box center [176, 158] width 19 height 19
click at [46, 115] on icon at bounding box center [48, 113] width 11 height 14
click at [160, 149] on icon "Blockly Workspace" at bounding box center [179, 161] width 79 height 31
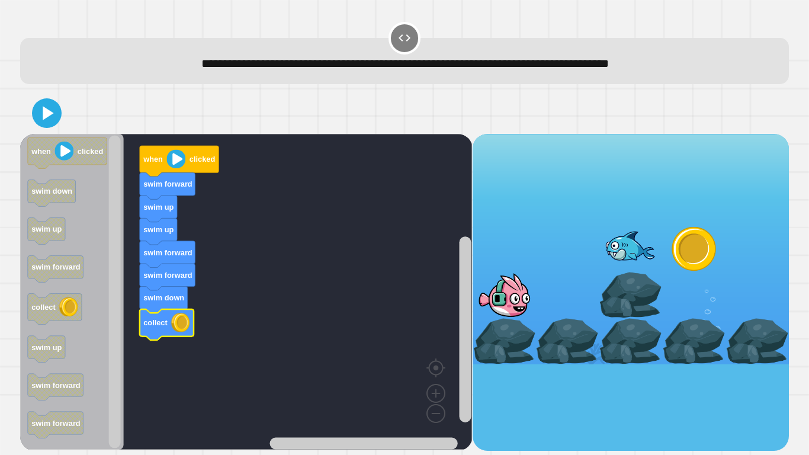
click at [45, 115] on icon at bounding box center [48, 113] width 11 height 14
click at [176, 146] on g "when clicked swim forward swim up swim up swim forward swim forward swim down c…" at bounding box center [179, 243] width 79 height 194
click at [176, 146] on icon "Blockly Workspace" at bounding box center [179, 161] width 79 height 31
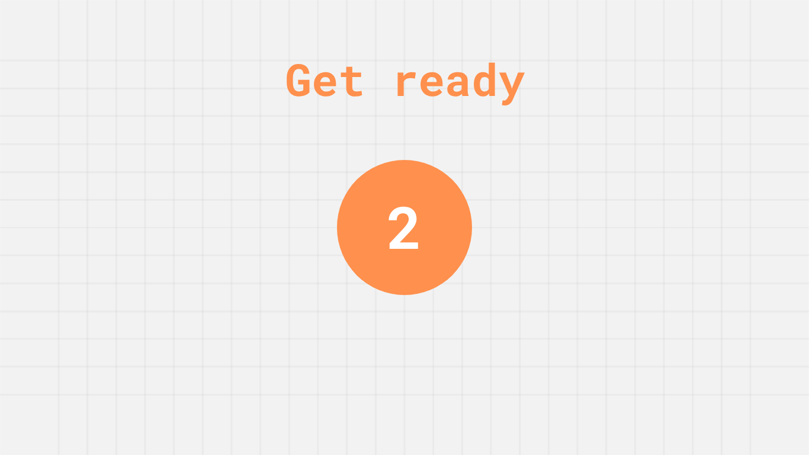
click at [176, 146] on div "Get ready 2" at bounding box center [404, 227] width 809 height 455
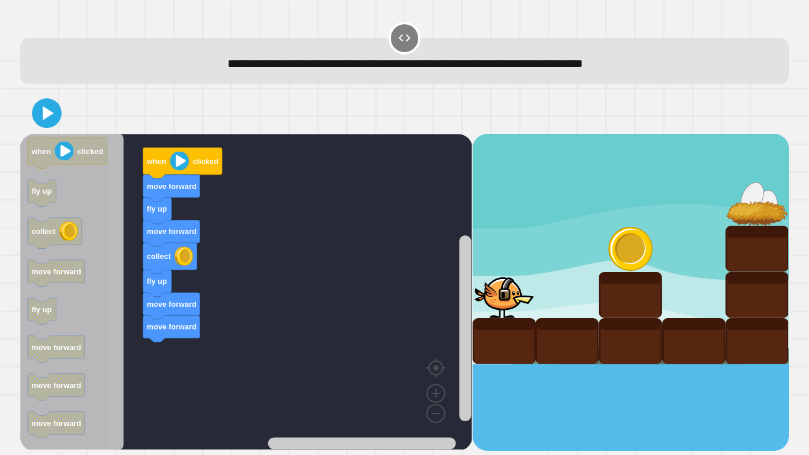
click at [107, 383] on icon "Blockly Workspace" at bounding box center [114, 292] width 15 height 313
click at [86, 451] on div "when clicked move forward fly up move forward collect fly up move forward move …" at bounding box center [404, 271] width 777 height 367
click at [112, 346] on div "when clicked move forward fly up move forward collect fly up move forward move …" at bounding box center [246, 292] width 452 height 317
click at [27, 112] on div at bounding box center [404, 112] width 769 height 41
click at [37, 116] on icon at bounding box center [47, 113] width 28 height 28
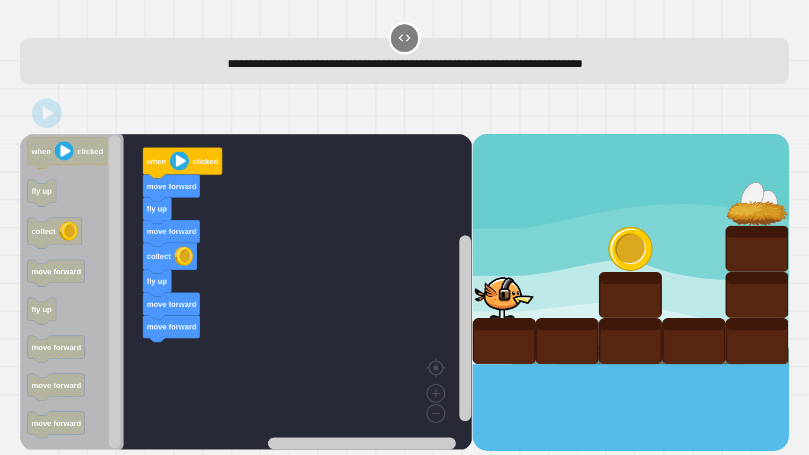
click at [179, 169] on image "Blockly Workspace" at bounding box center [179, 161] width 19 height 19
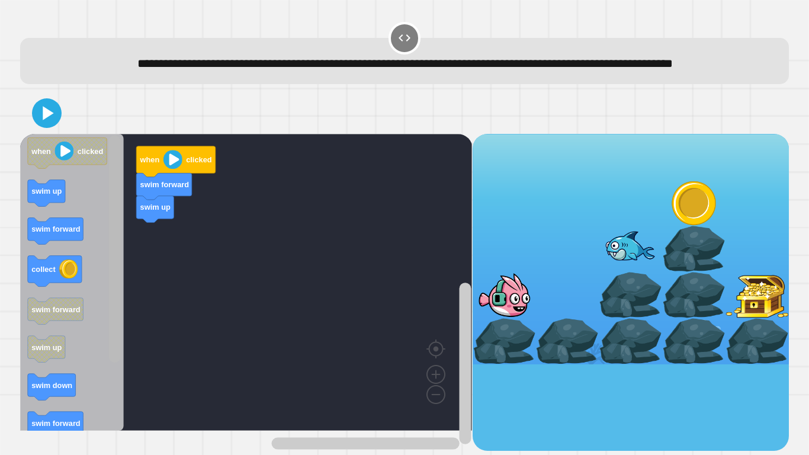
click at [130, 243] on div "when clicked swim forward swim up when clicked swim up swim forward collect swi…" at bounding box center [246, 292] width 452 height 317
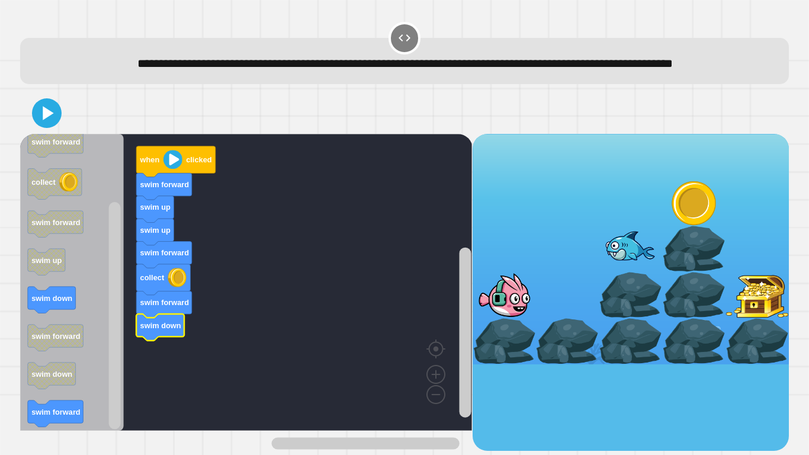
click at [52, 120] on icon at bounding box center [48, 113] width 11 height 14
click at [162, 177] on icon "Blockly Workspace" at bounding box center [175, 161] width 79 height 31
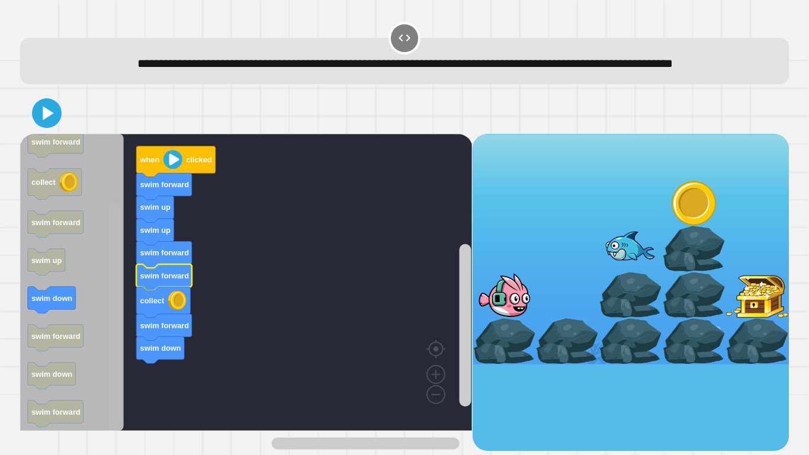
click at [46, 120] on icon at bounding box center [48, 113] width 11 height 14
click at [161, 171] on icon "Blockly Workspace" at bounding box center [175, 161] width 79 height 31
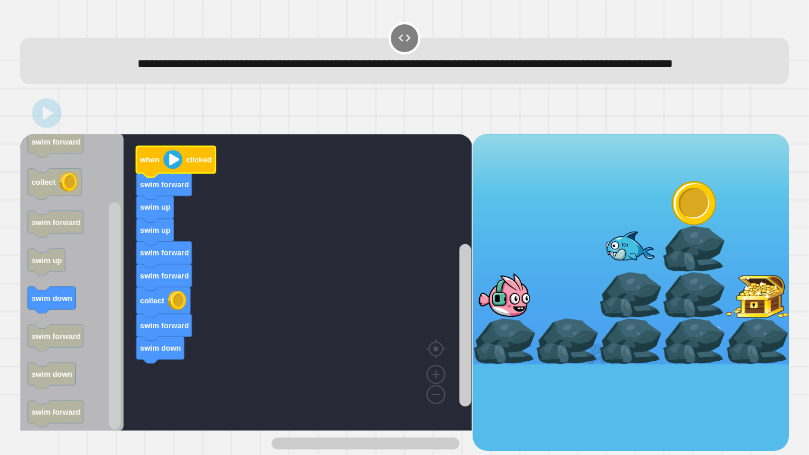
click at [161, 171] on icon "Blockly Workspace" at bounding box center [175, 161] width 79 height 31
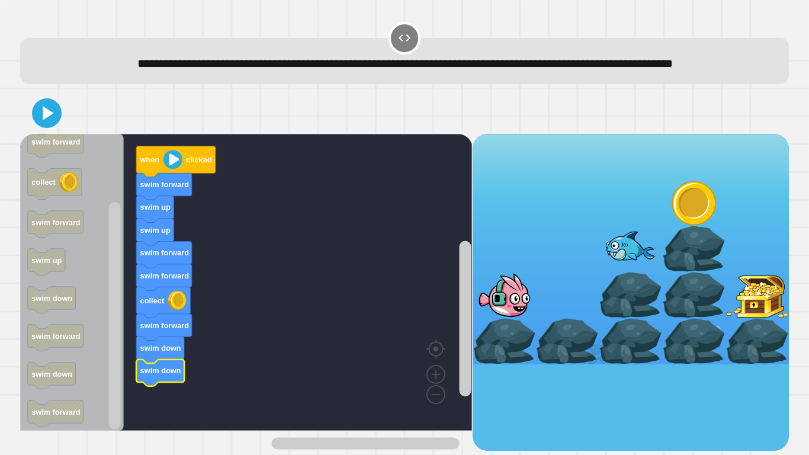
click at [42, 120] on button at bounding box center [47, 113] width 30 height 30
click at [165, 169] on image "Blockly Workspace" at bounding box center [172, 159] width 19 height 19
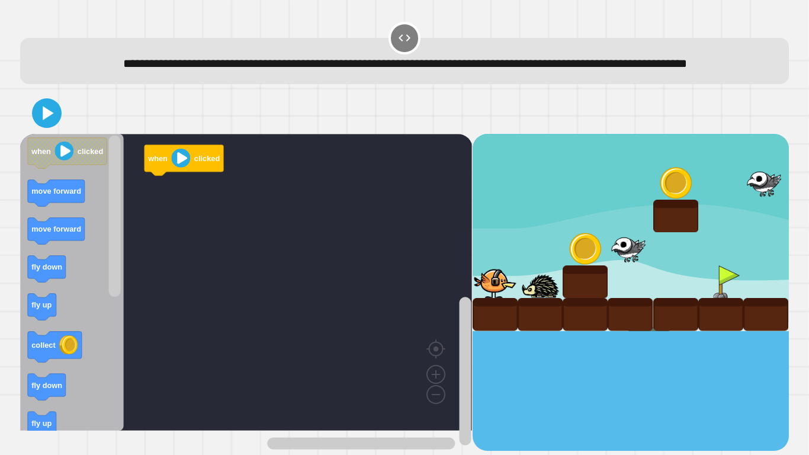
click at [304, 26] on div "**********" at bounding box center [404, 52] width 777 height 72
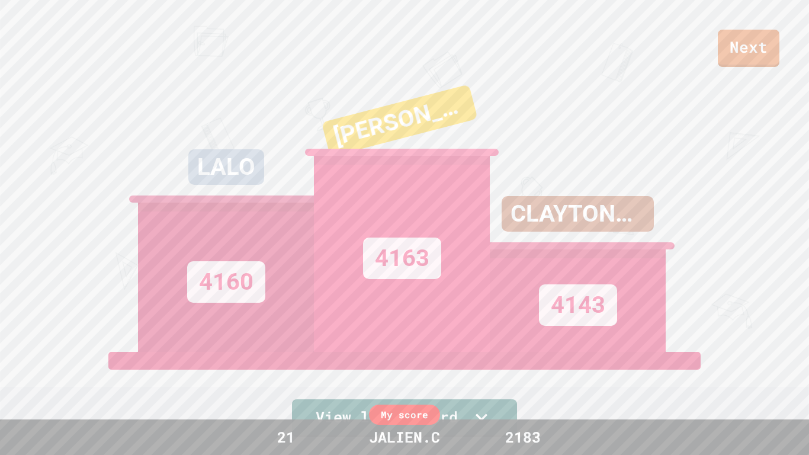
click at [0, 374] on div "Next LALO [STREET_ADDRESS][PERSON_NAME] 4143 View leaderboard" at bounding box center [404, 227] width 809 height 455
